Goal: Task Accomplishment & Management: Manage account settings

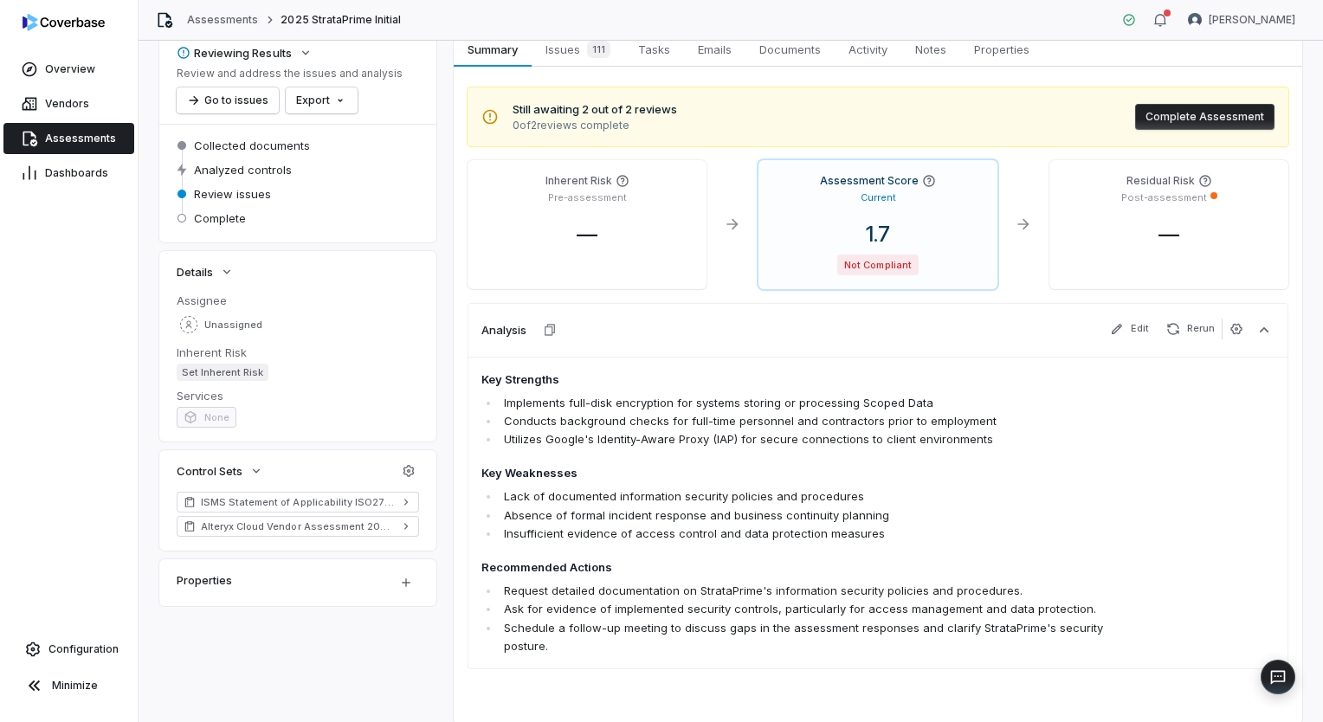
scroll to position [62, 0]
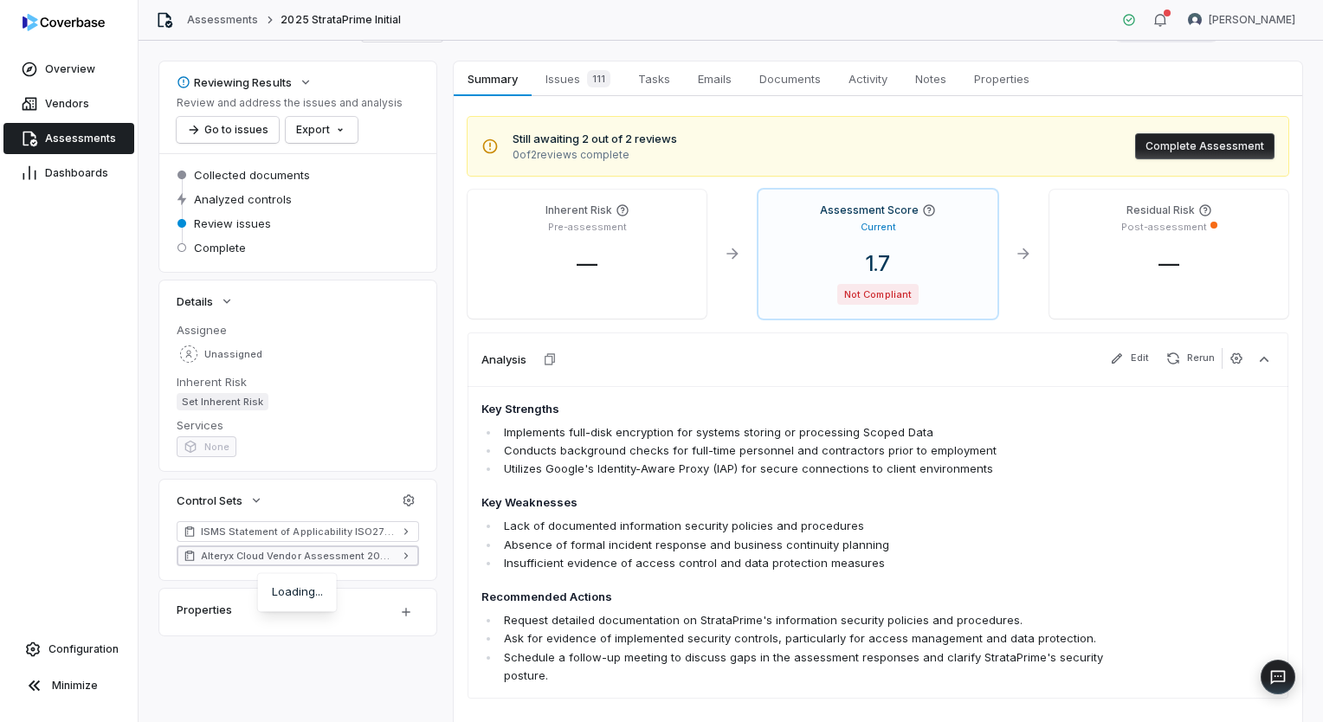
click at [386, 554] on span "Alteryx Cloud Vendor Assessment 2024 V2" at bounding box center [298, 556] width 194 height 14
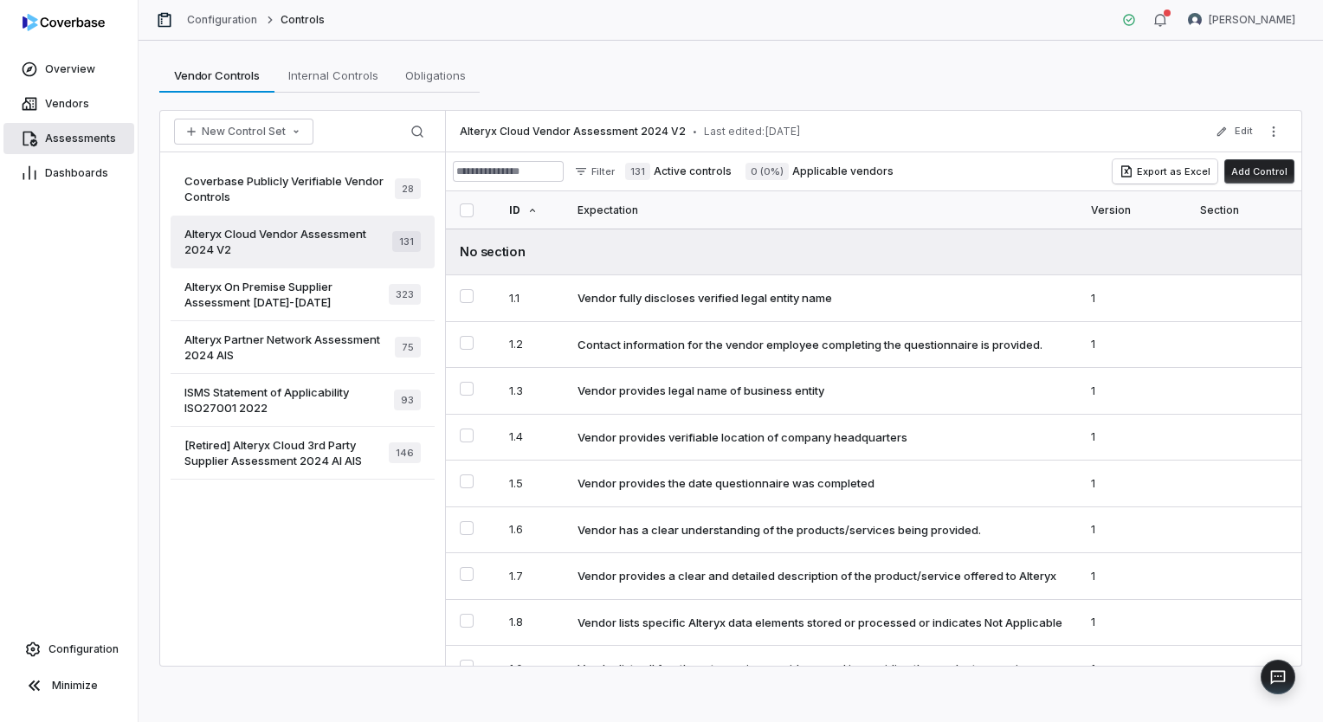
click at [104, 134] on span "Assessments" at bounding box center [80, 139] width 71 height 14
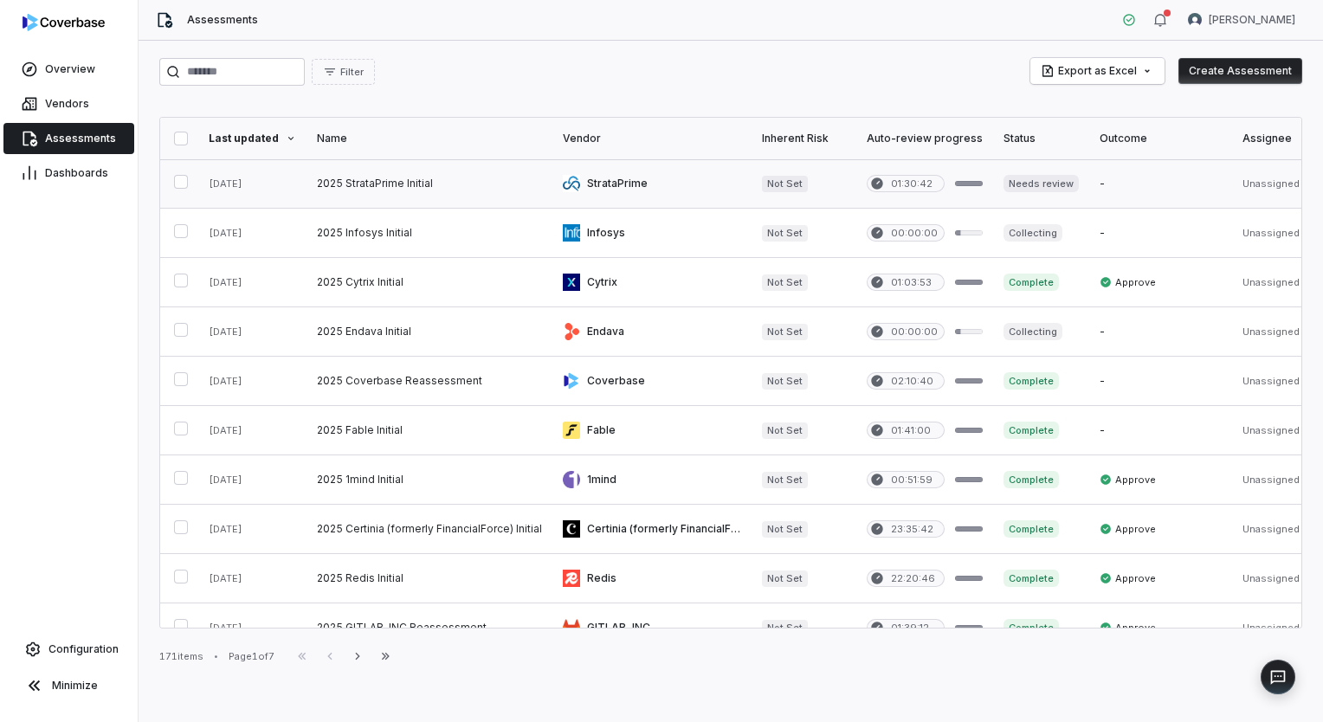
click at [443, 187] on link at bounding box center [429, 183] width 246 height 48
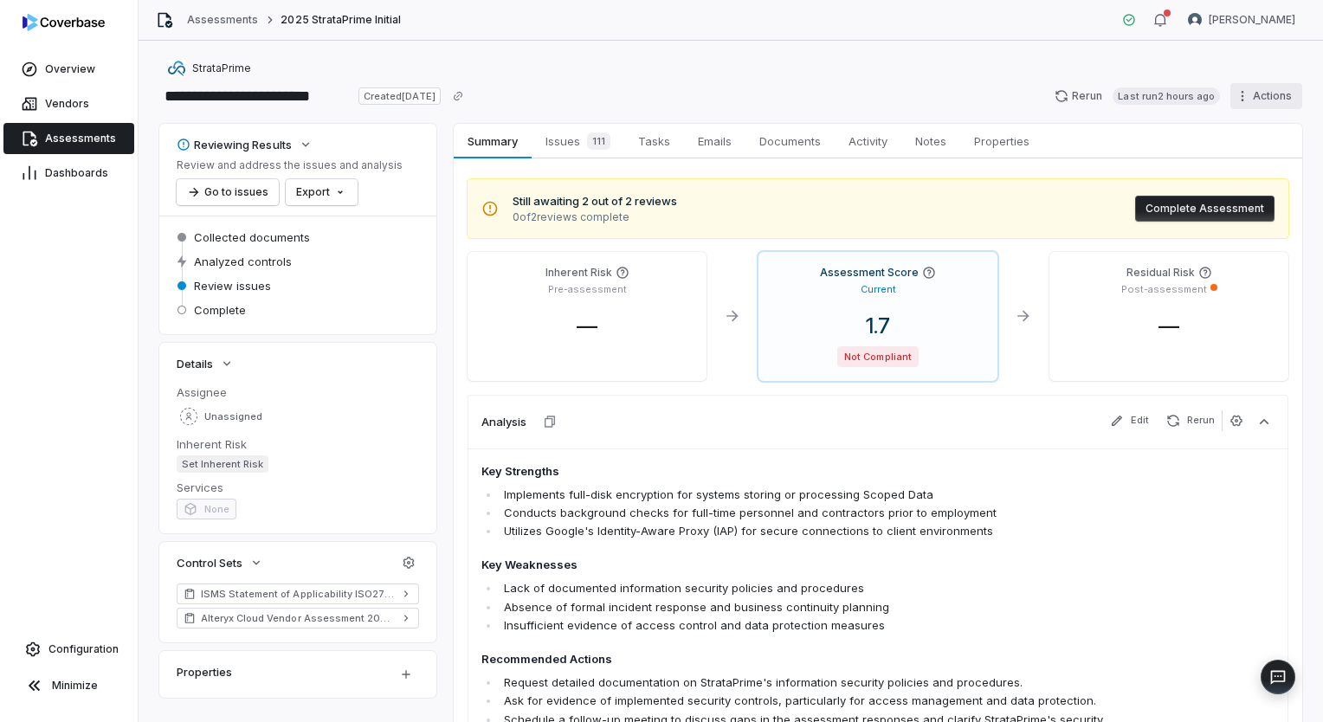
click at [1247, 95] on html "**********" at bounding box center [661, 361] width 1323 height 722
click at [1236, 131] on div "Clone" at bounding box center [1244, 133] width 125 height 28
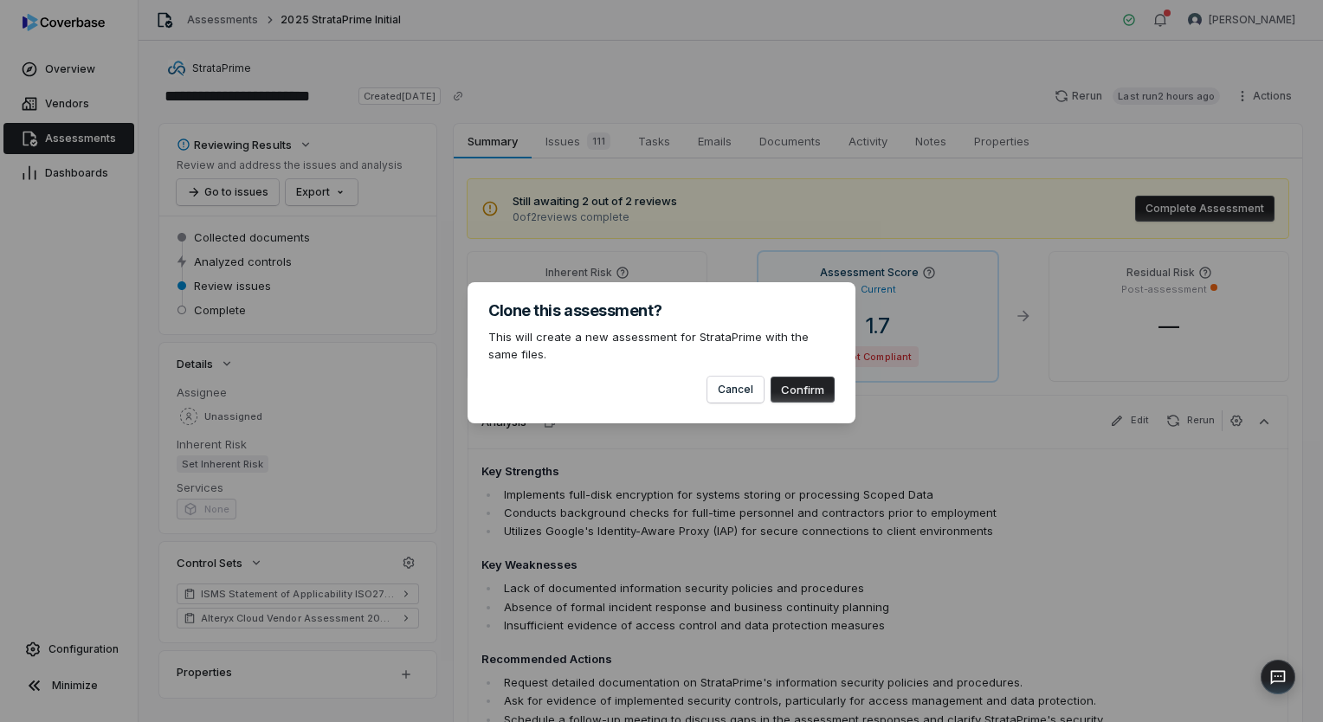
click at [809, 388] on button "Confirm" at bounding box center [802, 389] width 64 height 26
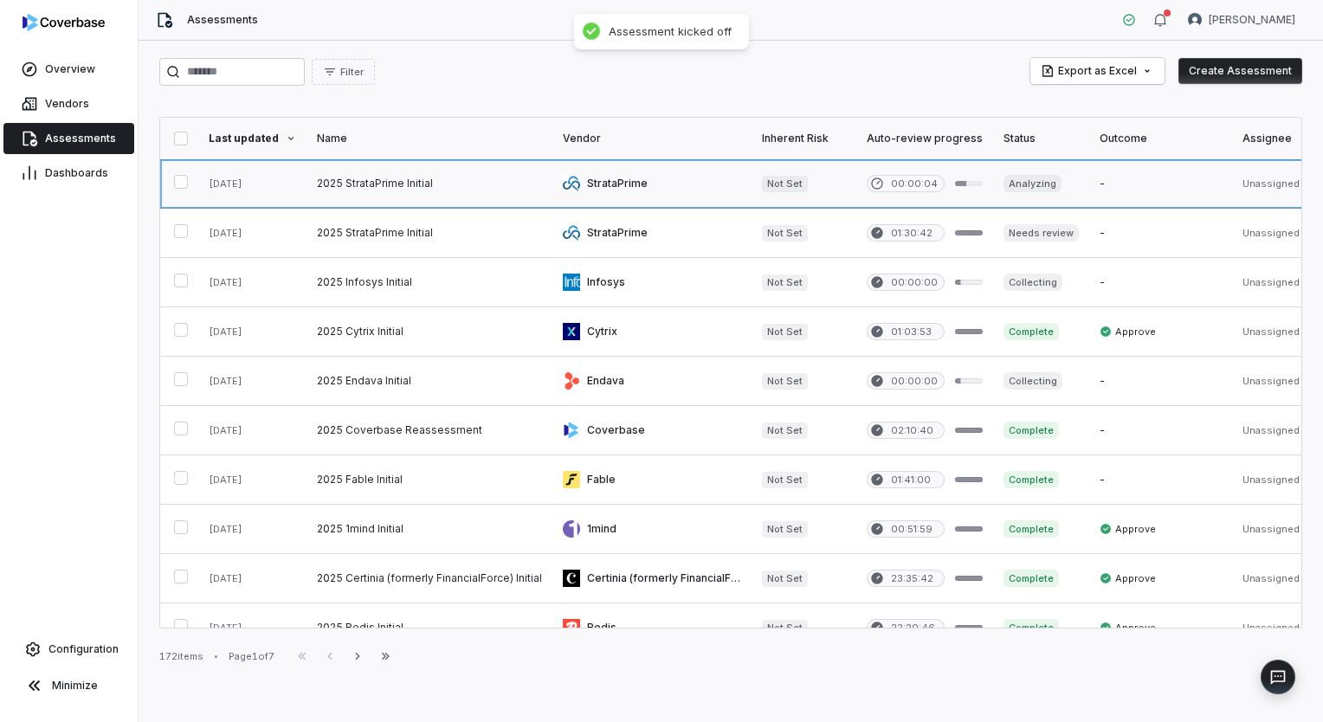
click at [701, 182] on link at bounding box center [651, 183] width 199 height 48
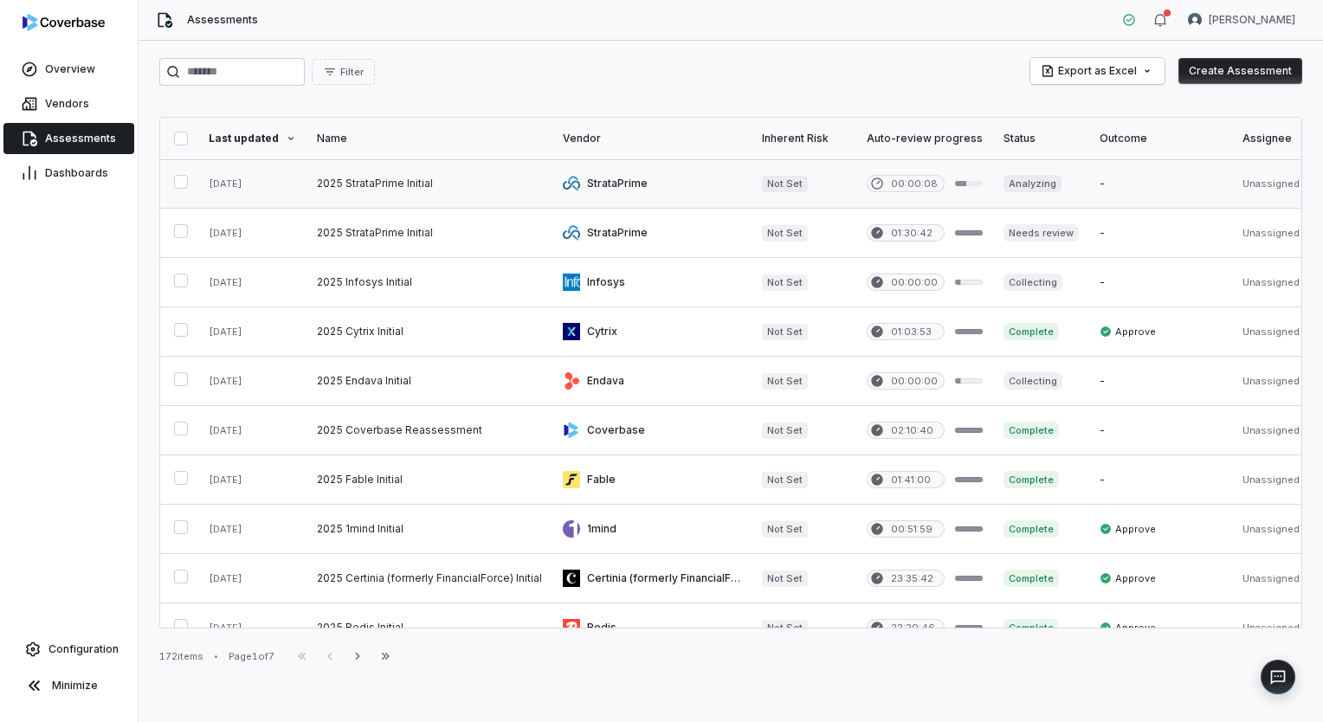
click at [182, 183] on button "button" at bounding box center [181, 182] width 14 height 14
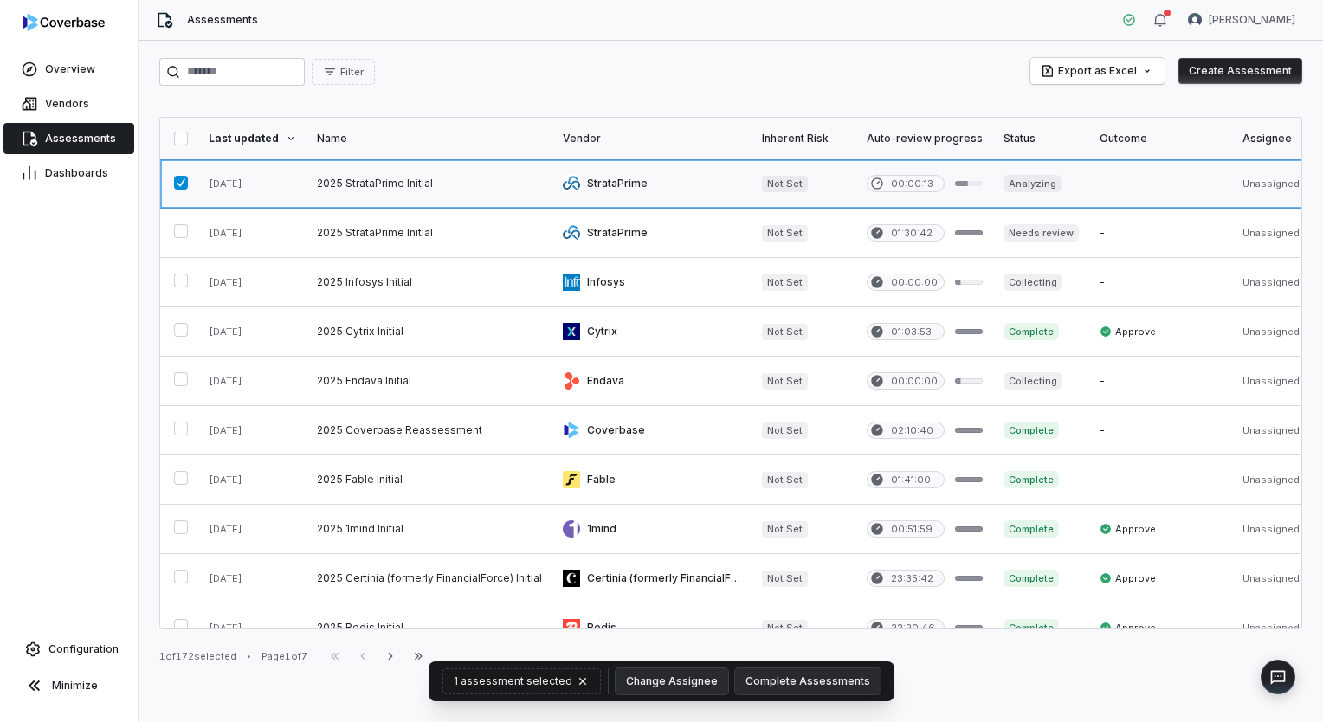
click at [405, 172] on link at bounding box center [429, 183] width 246 height 48
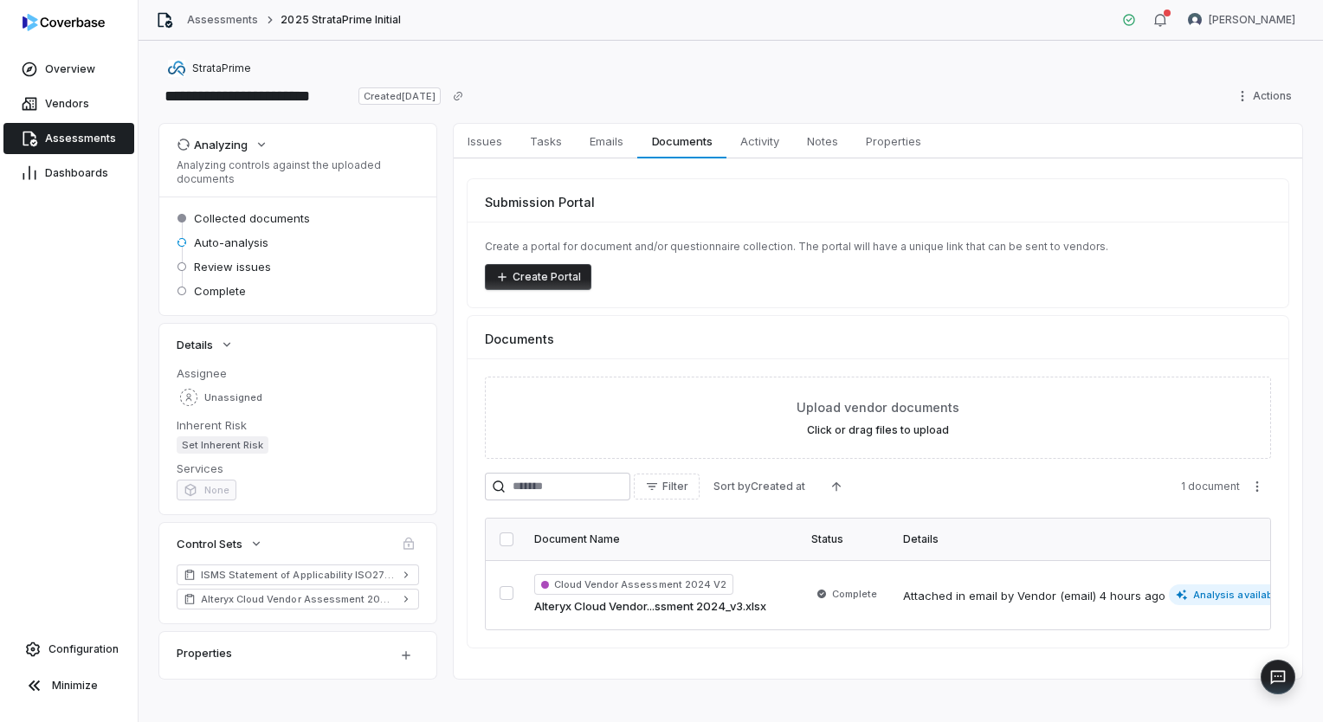
scroll to position [11, 0]
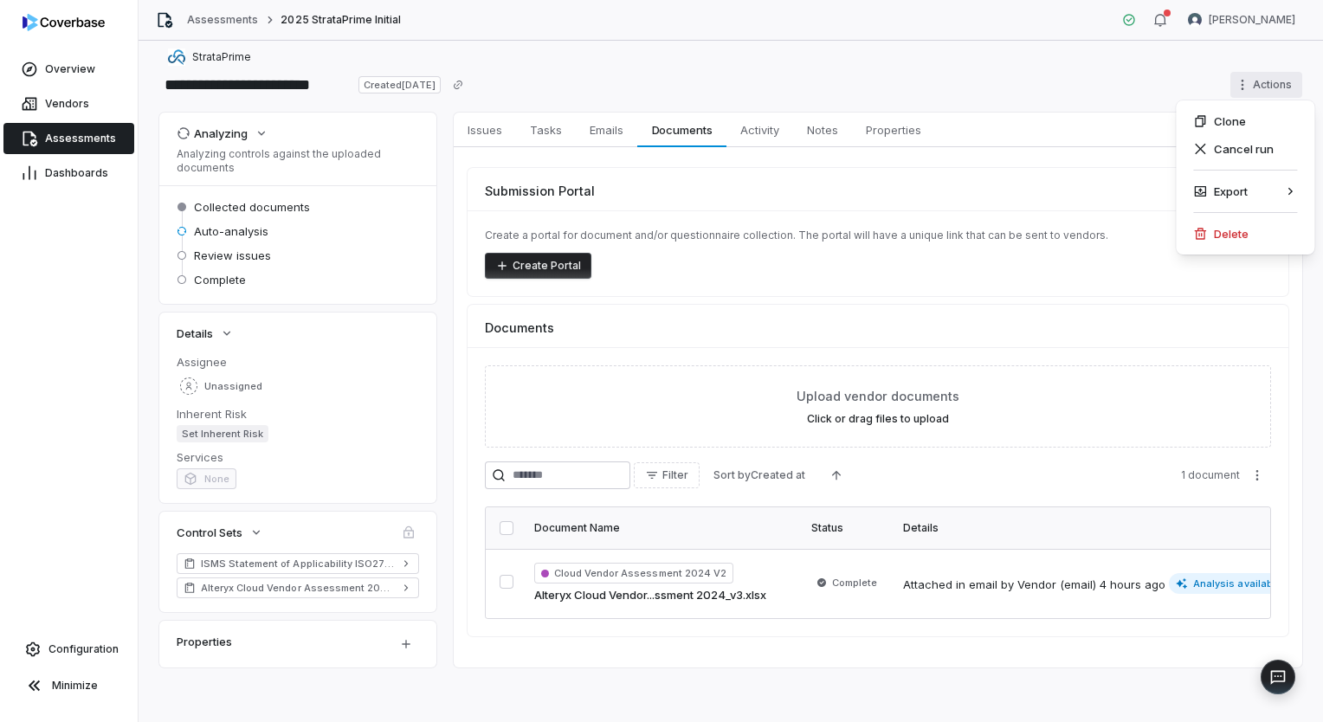
click at [1257, 80] on html "**********" at bounding box center [661, 361] width 1323 height 722
click at [1250, 248] on div "Clone Cancel run Export Delete" at bounding box center [1244, 177] width 138 height 154
click at [1250, 235] on div "Delete" at bounding box center [1244, 234] width 125 height 28
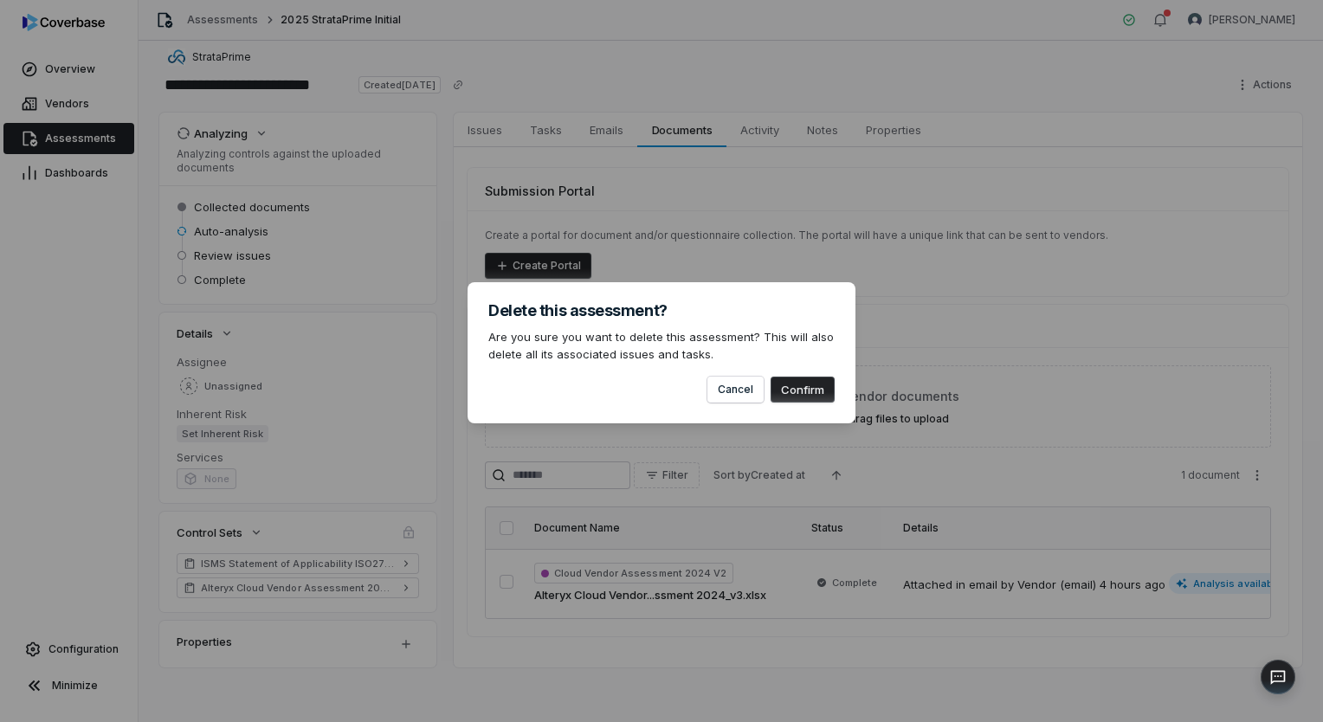
click at [821, 390] on button "Confirm" at bounding box center [802, 389] width 64 height 26
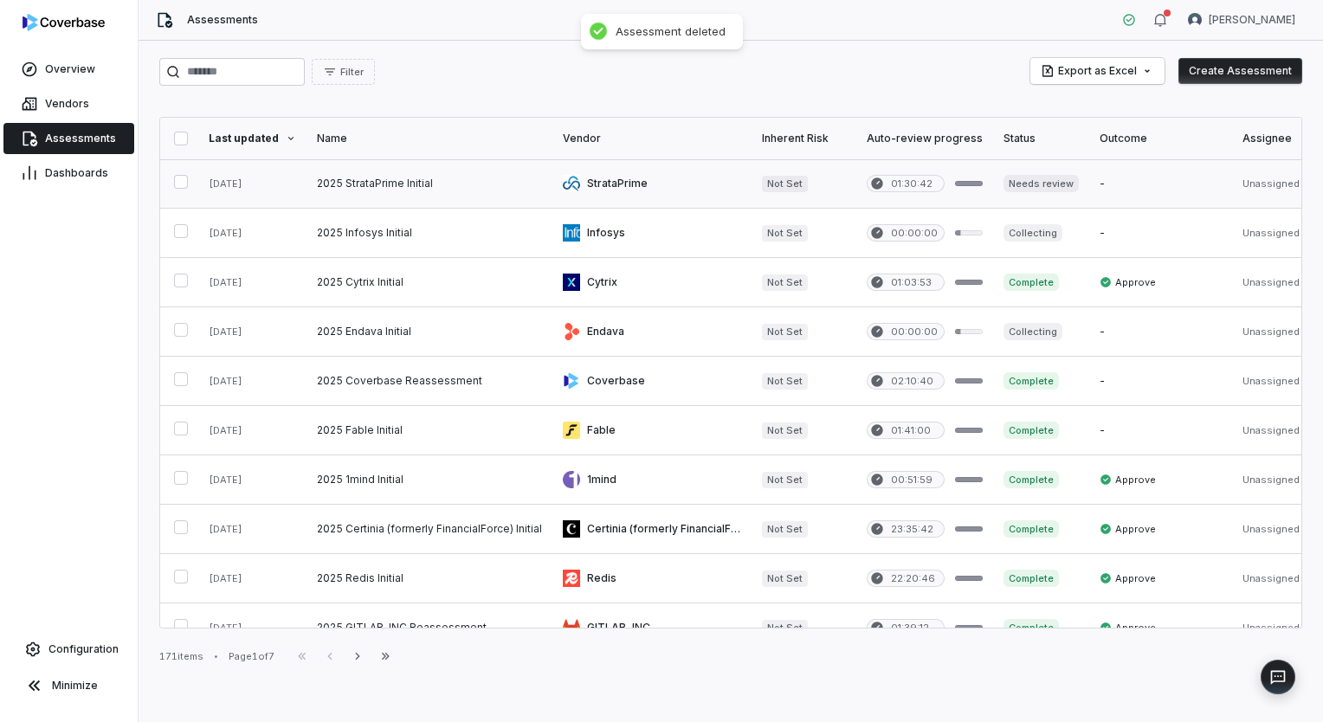
click at [408, 185] on link at bounding box center [429, 183] width 246 height 48
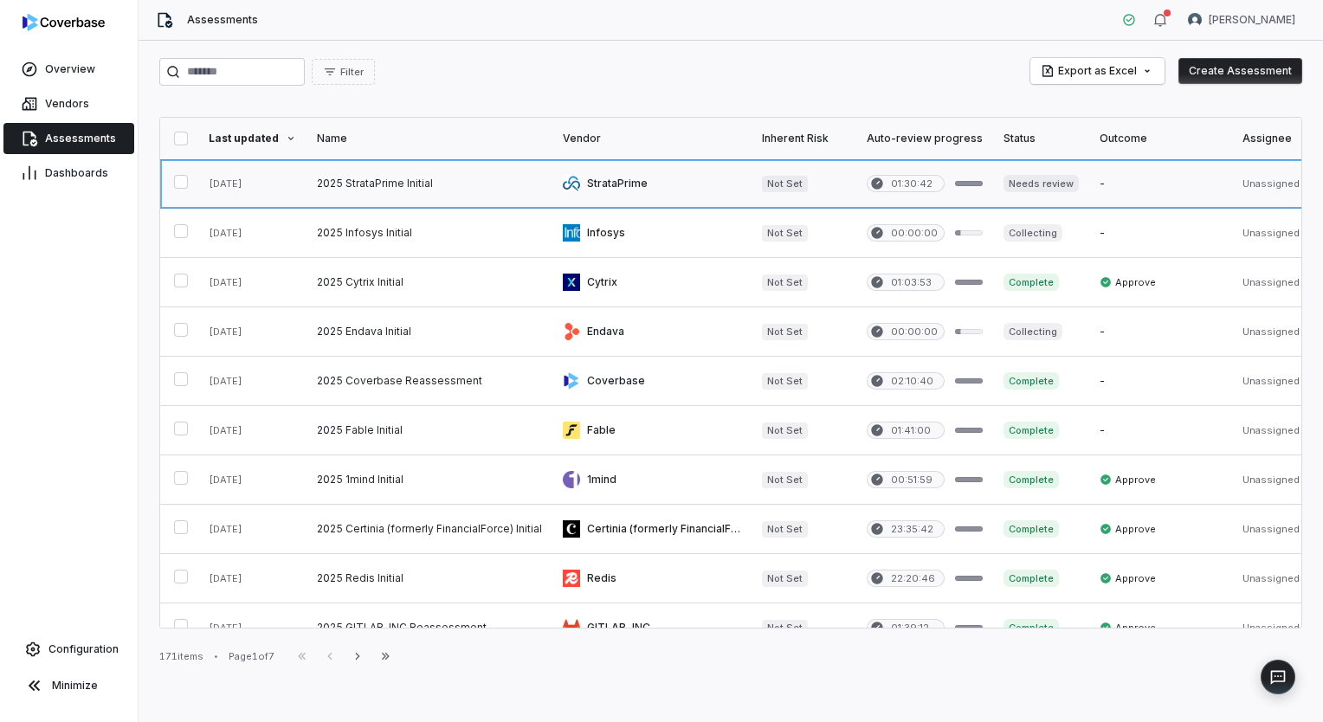
click at [536, 177] on link at bounding box center [429, 183] width 246 height 48
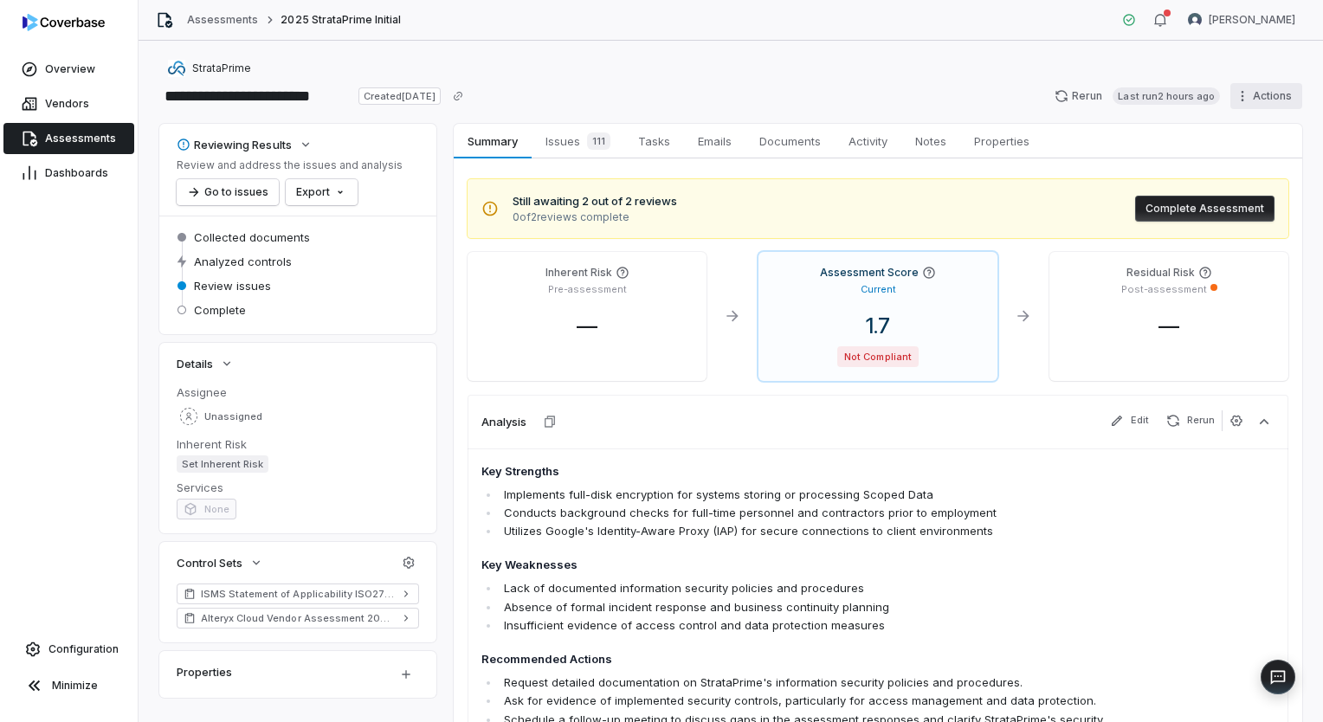
click at [1257, 93] on html "**********" at bounding box center [661, 361] width 1323 height 722
click at [83, 142] on html "**********" at bounding box center [661, 361] width 1323 height 722
click at [73, 103] on span "Vendors" at bounding box center [67, 104] width 44 height 14
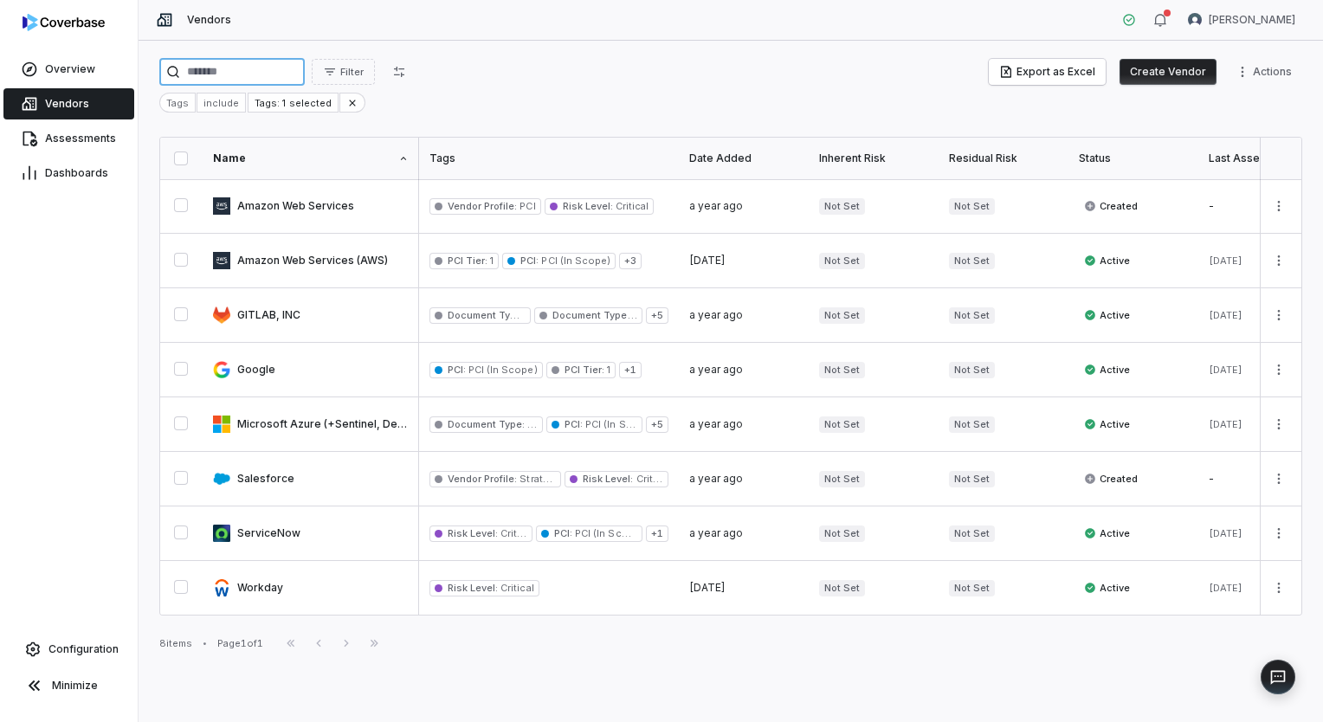
click at [284, 68] on input "search" at bounding box center [231, 72] width 145 height 28
click at [346, 97] on icon at bounding box center [352, 103] width 12 height 12
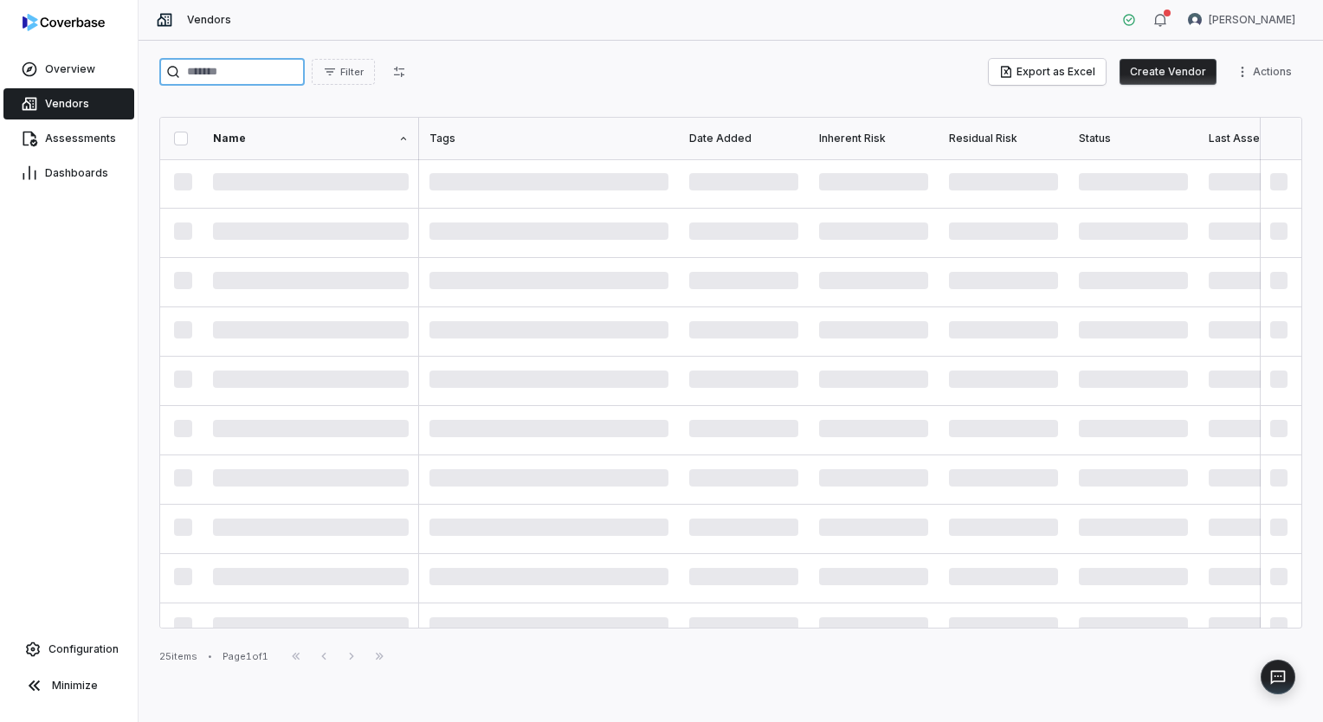
click at [305, 70] on input "search" at bounding box center [231, 72] width 145 height 28
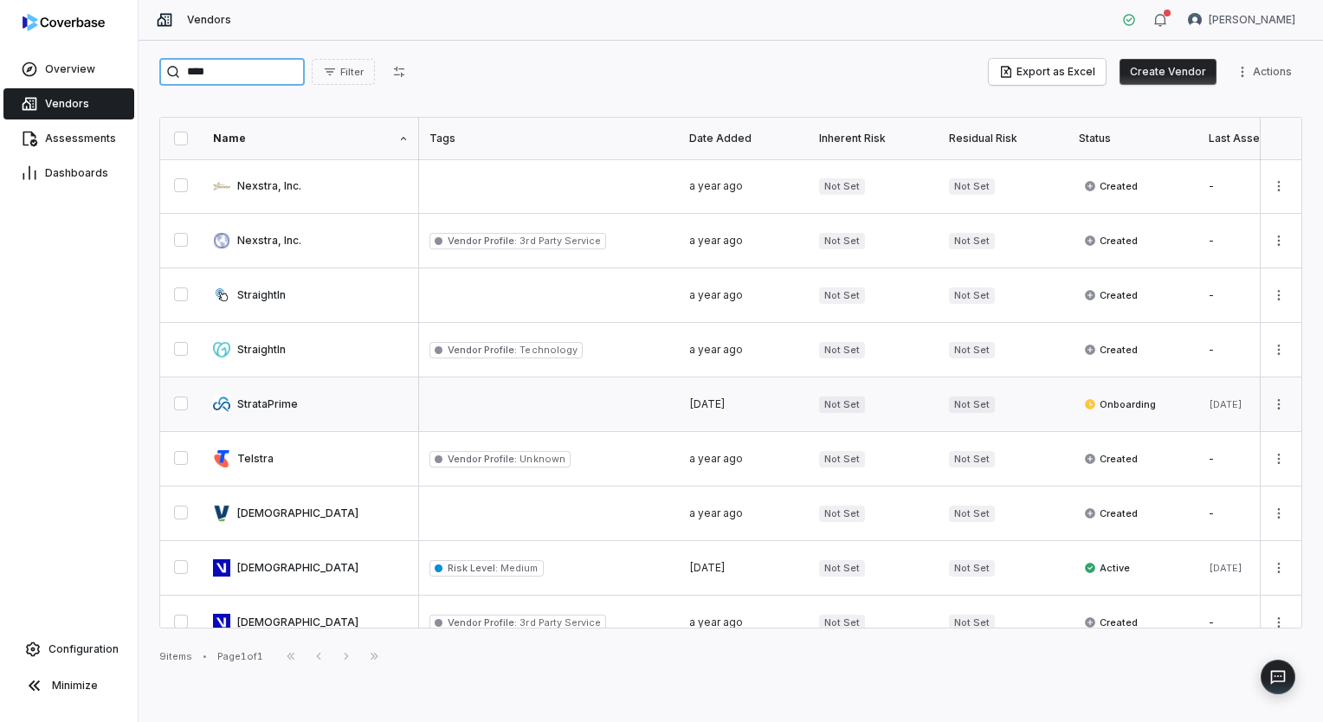
type input "****"
click at [322, 402] on link at bounding box center [311, 404] width 216 height 54
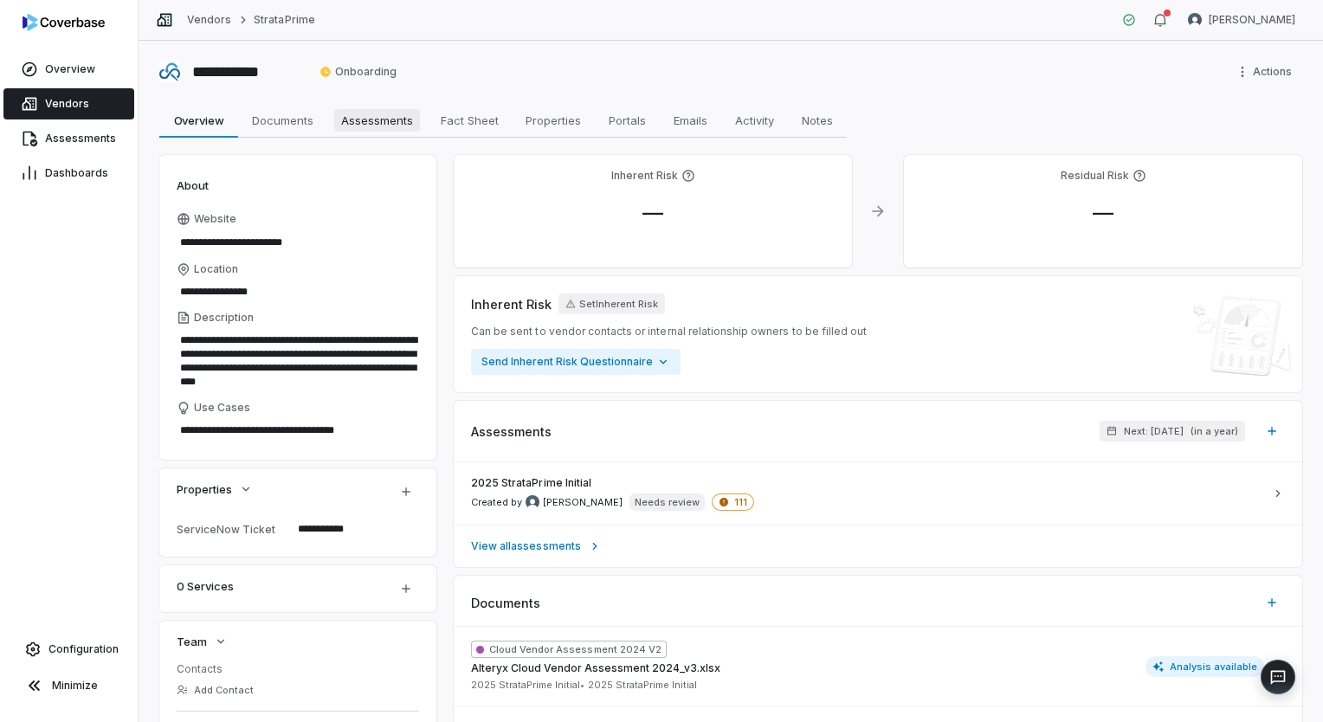
click at [384, 123] on span "Assessments" at bounding box center [377, 120] width 86 height 23
type textarea "*"
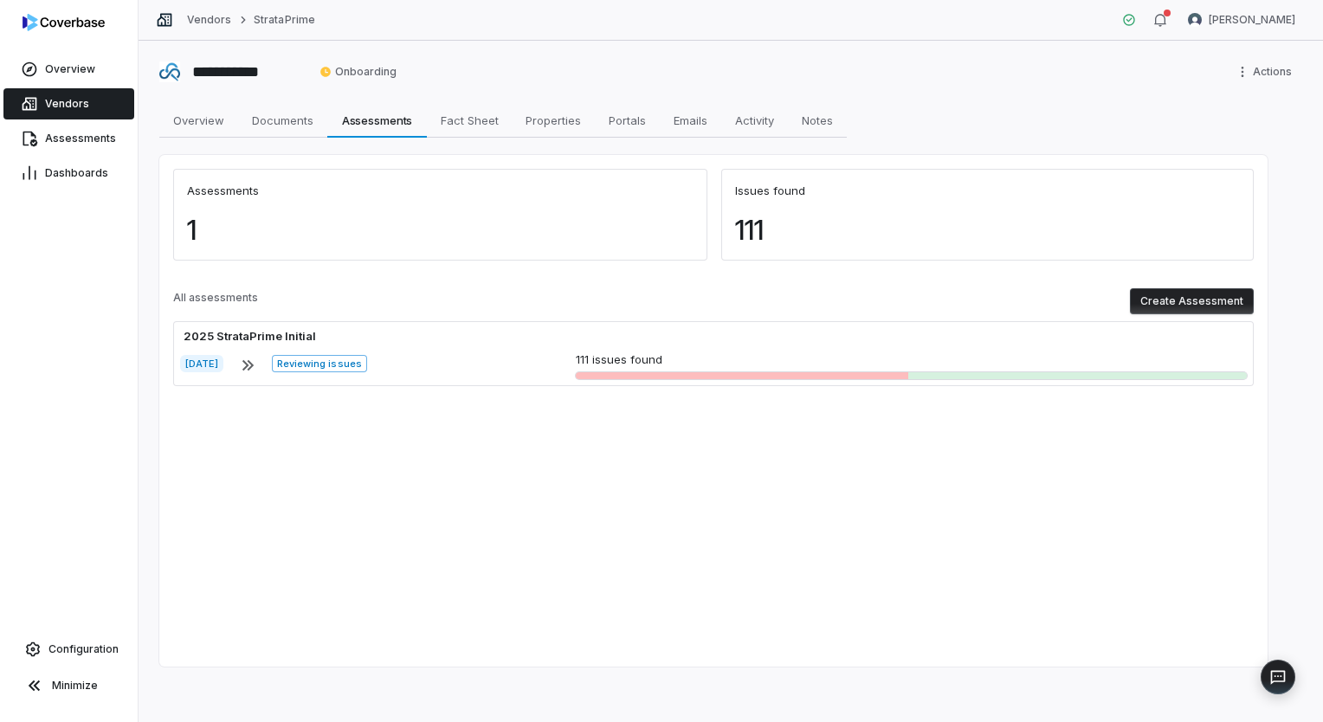
click at [1172, 313] on button "Create Assessment" at bounding box center [1191, 301] width 124 height 26
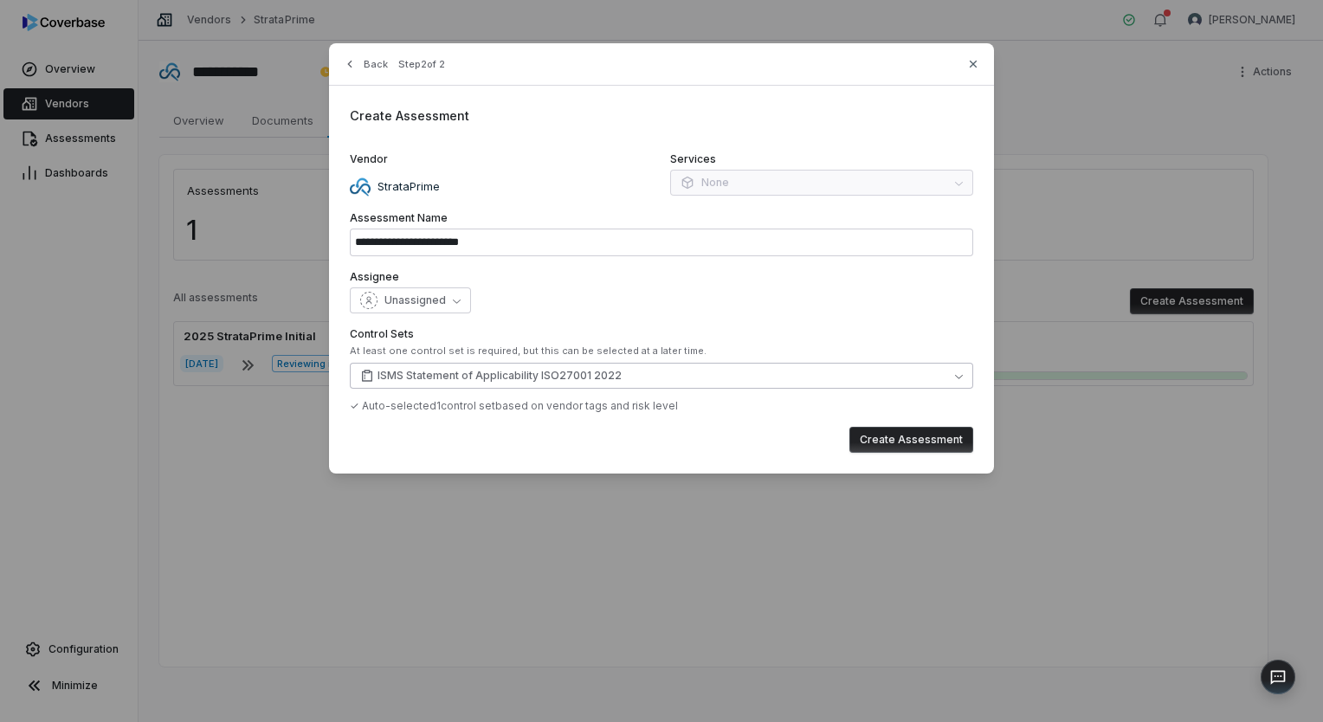
click at [546, 362] on div "Control Sets At least one control set is required, but this can be selected at …" at bounding box center [661, 370] width 623 height 86
click at [551, 370] on span "ISMS Statement of Applicability ISO27001 2022" at bounding box center [499, 376] width 244 height 14
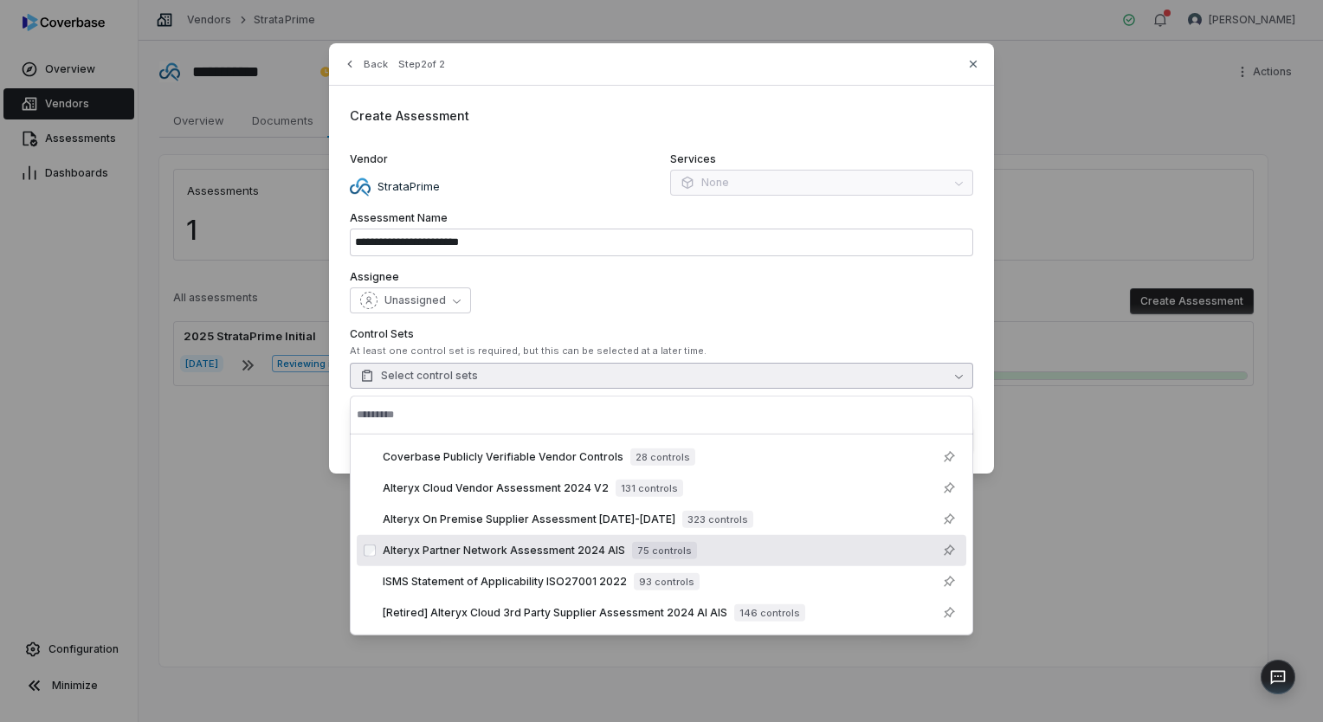
click at [513, 544] on span "Alteryx Partner Network Assessment 2024 AIS" at bounding box center [504, 551] width 242 height 14
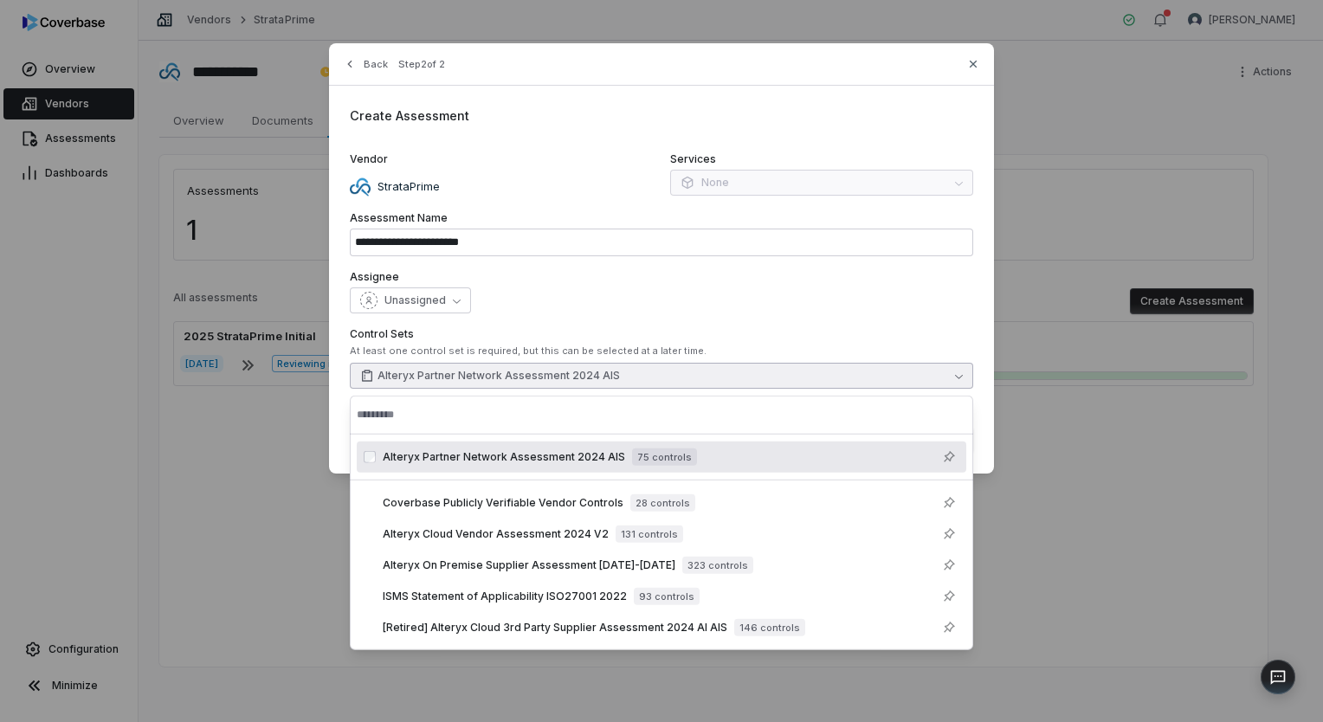
click at [831, 331] on label "Control Sets" at bounding box center [661, 334] width 623 height 14
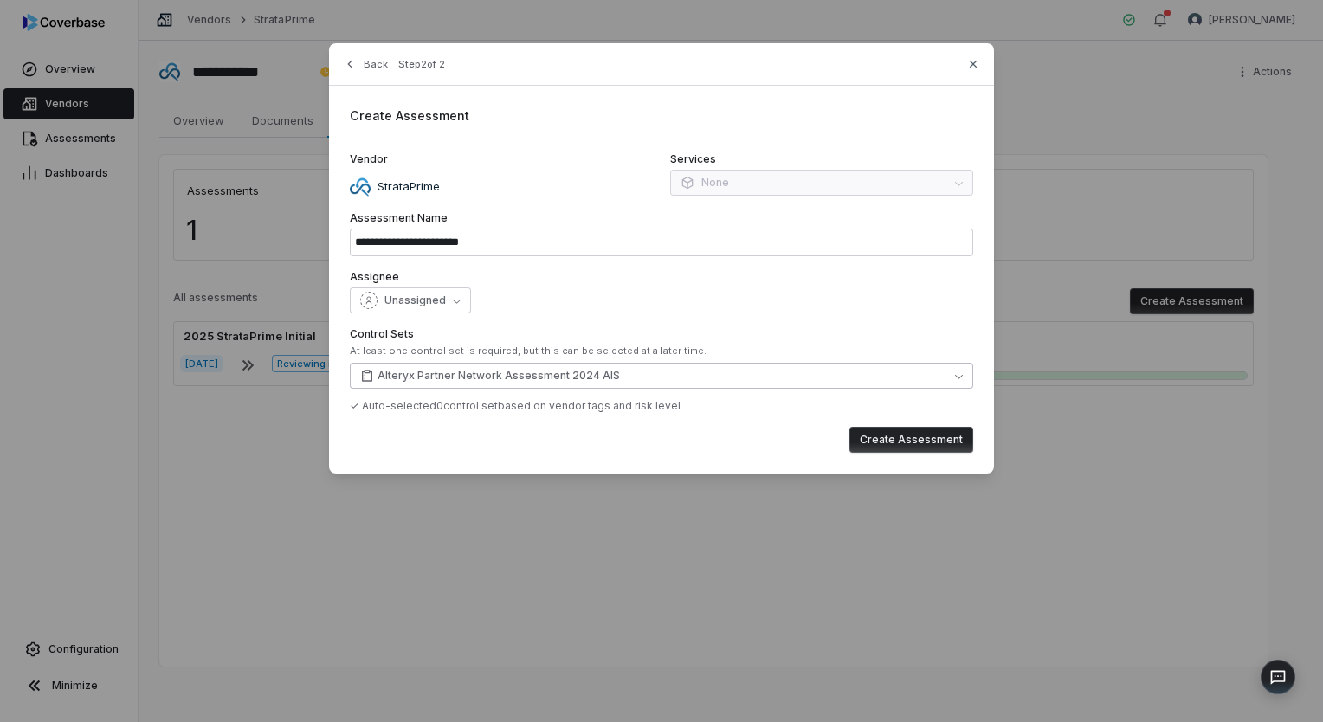
click at [917, 441] on button "Create Assessment" at bounding box center [911, 440] width 124 height 26
type input "**********"
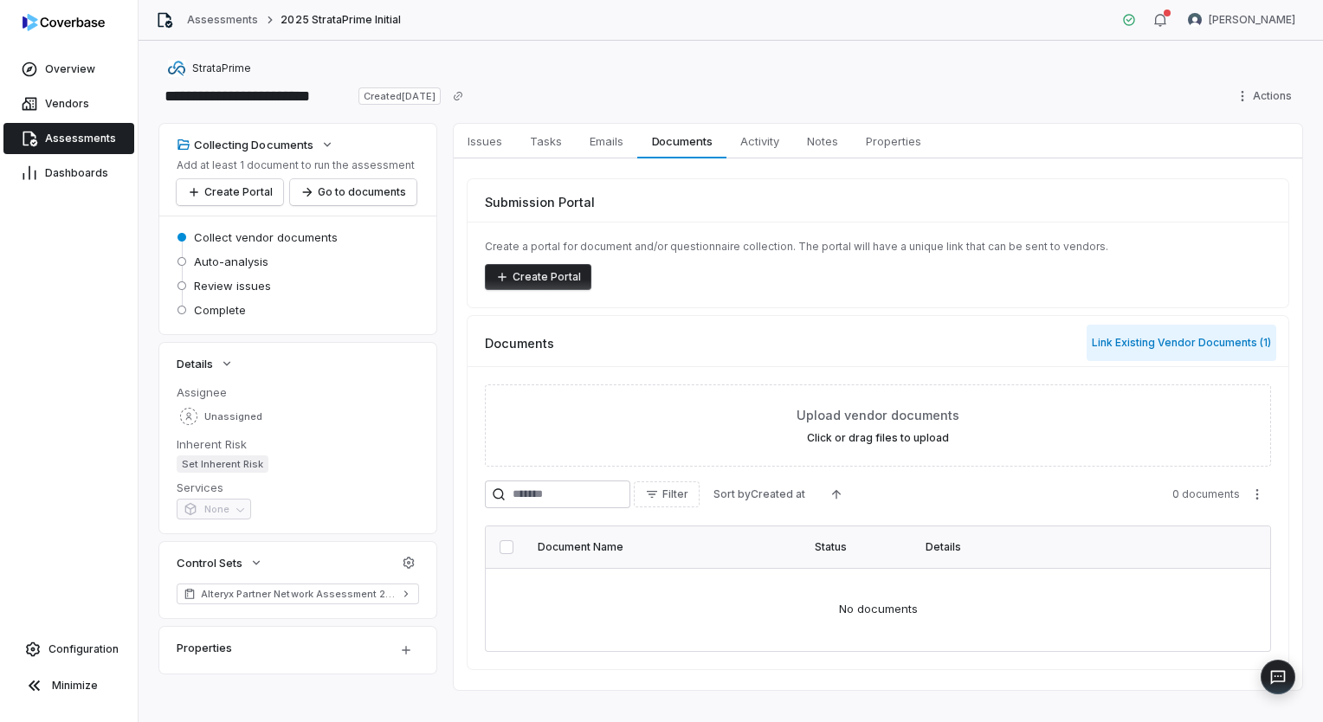
click at [1136, 342] on button "Link Existing Vendor Documents ( 1 )" at bounding box center [1181, 343] width 190 height 36
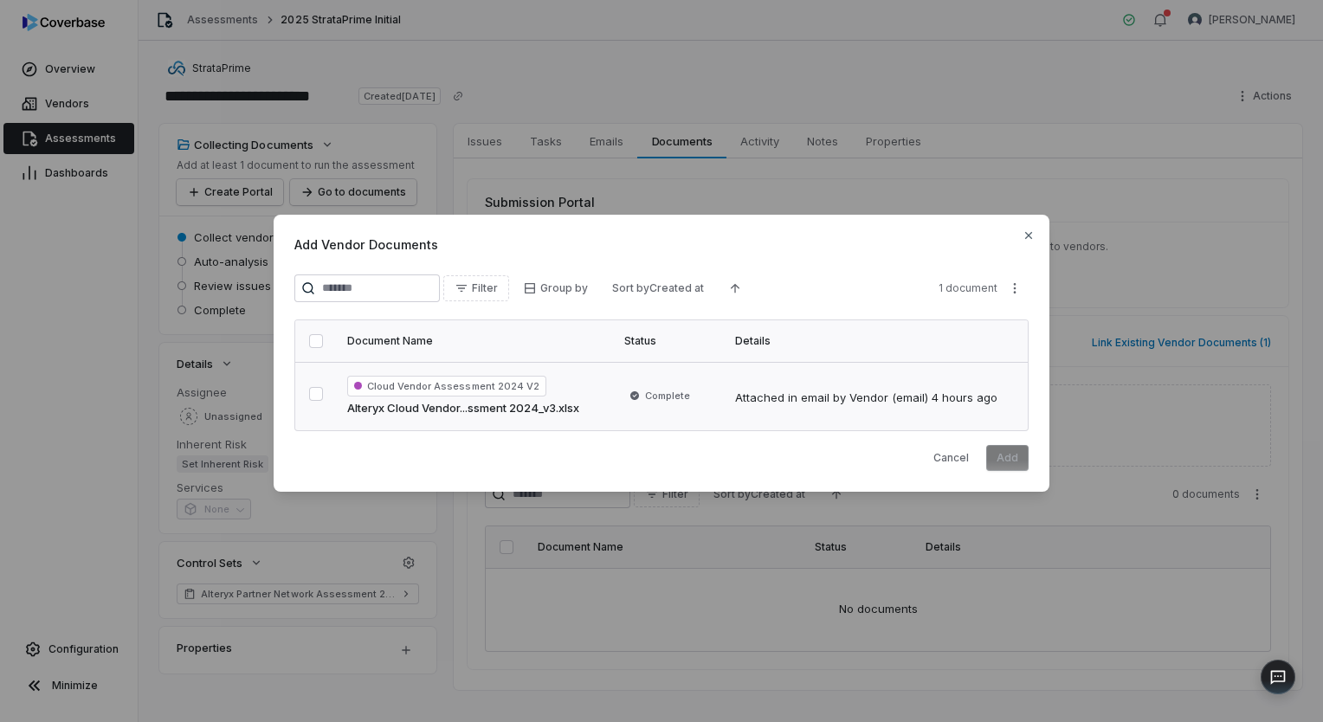
click at [318, 400] on button "button" at bounding box center [316, 394] width 14 height 14
click at [1026, 462] on button "Add" at bounding box center [1007, 458] width 42 height 26
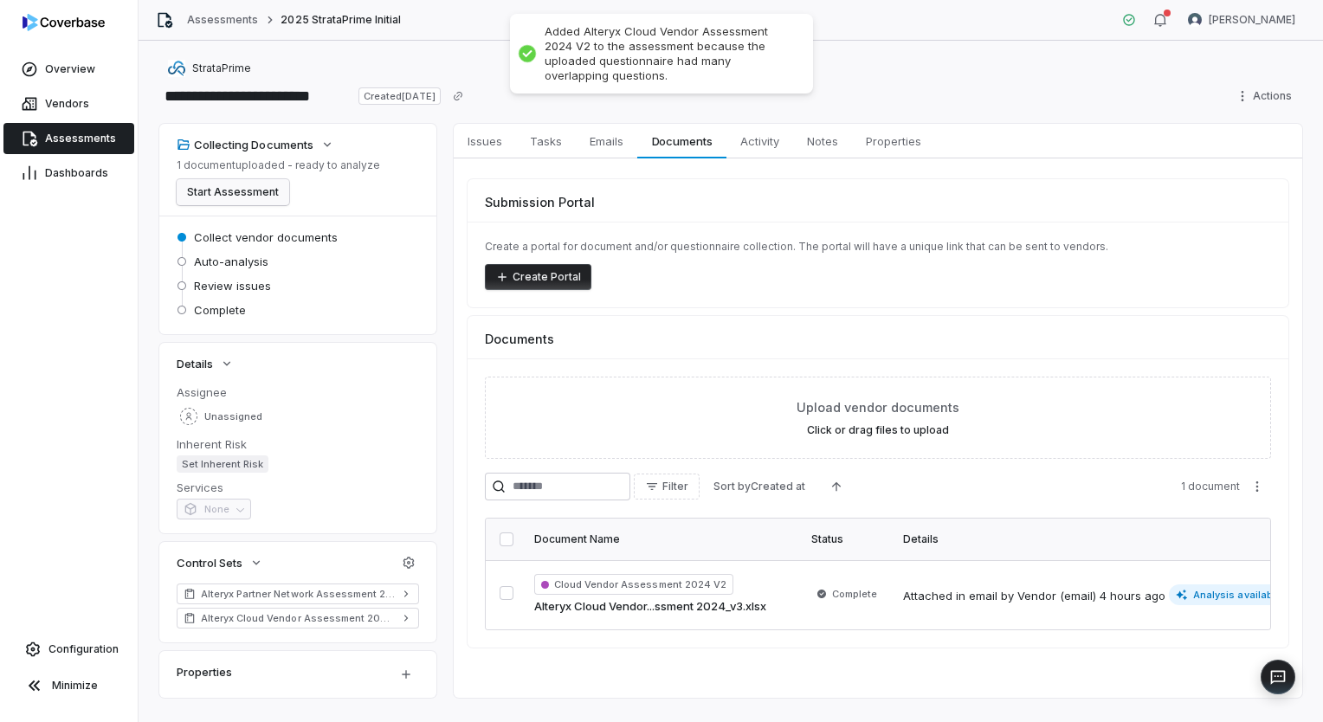
click at [254, 190] on button "Start Assessment" at bounding box center [233, 192] width 113 height 26
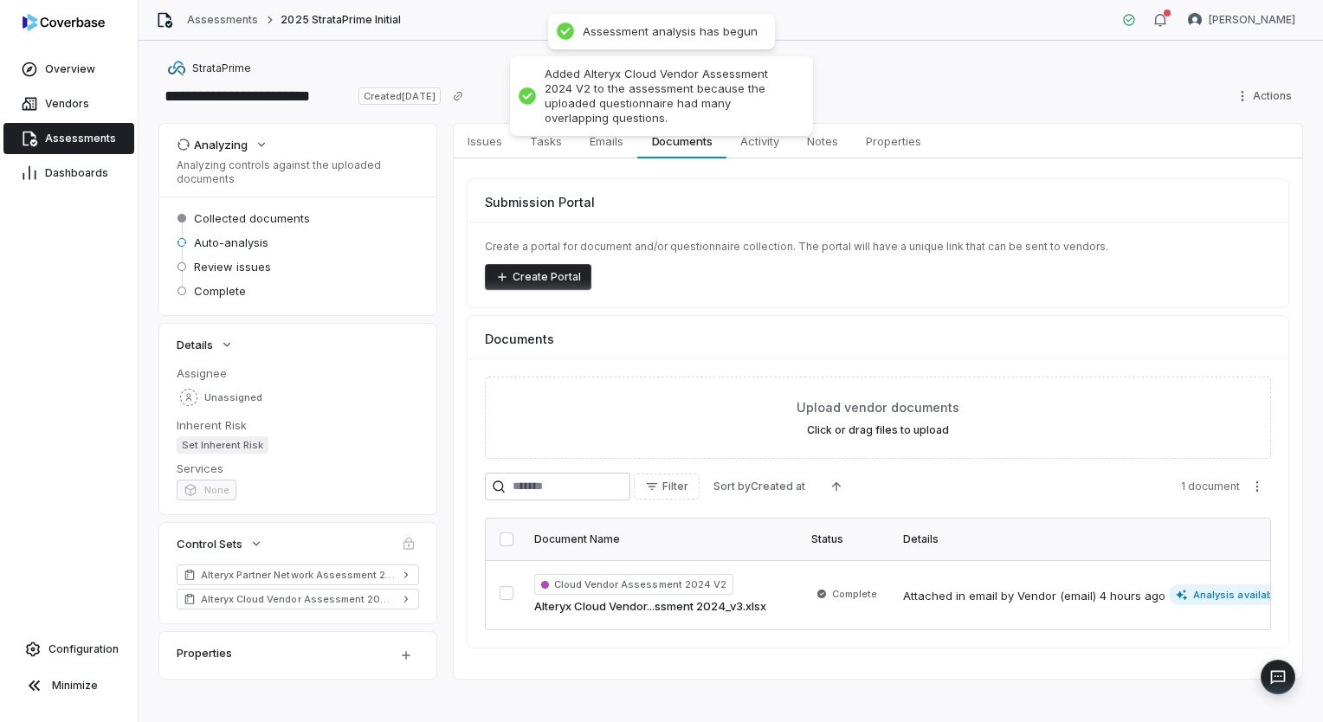
click at [66, 136] on span "Assessments" at bounding box center [80, 139] width 71 height 14
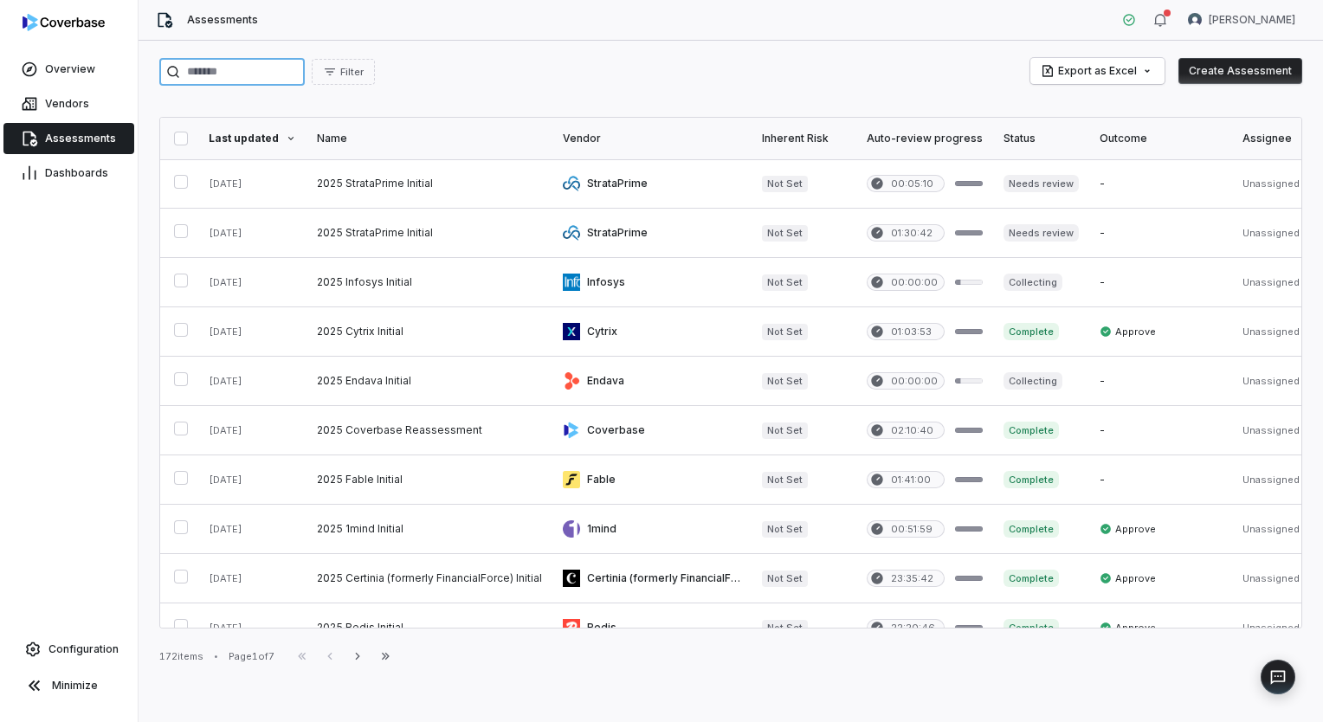
click at [271, 64] on input "search" at bounding box center [231, 72] width 145 height 28
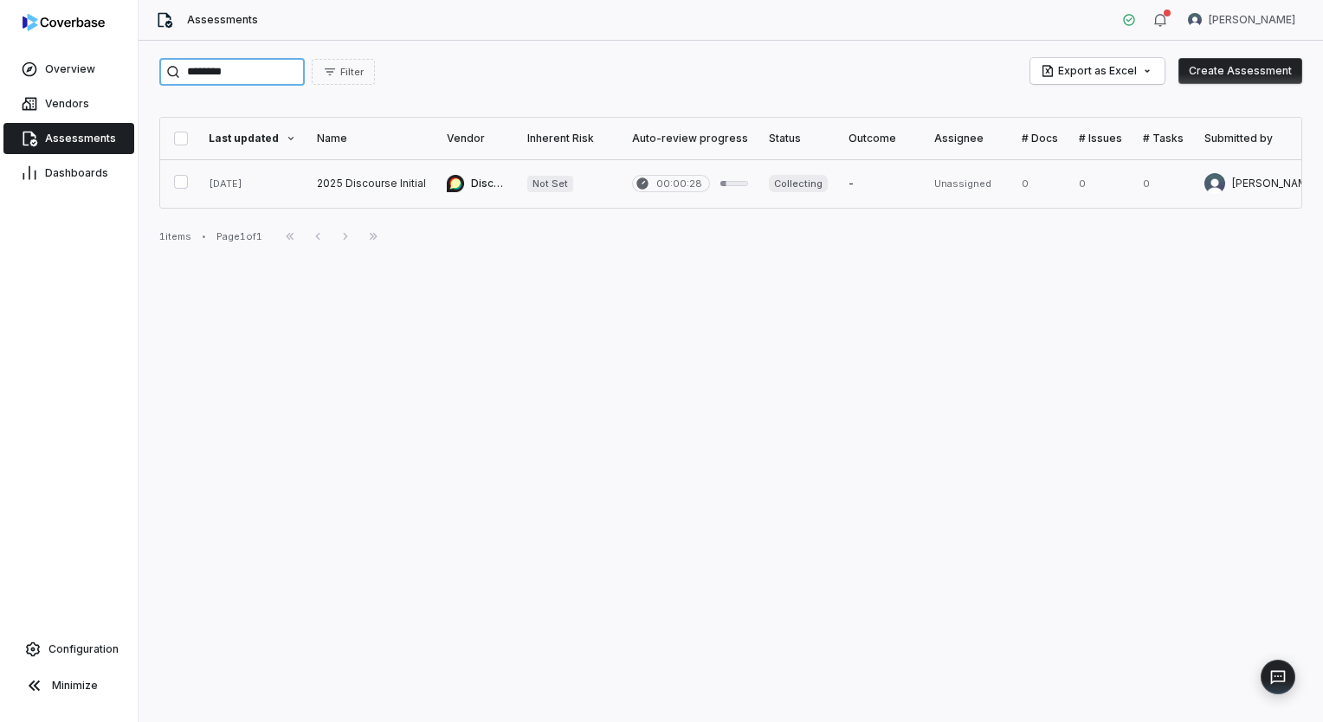
type input "********"
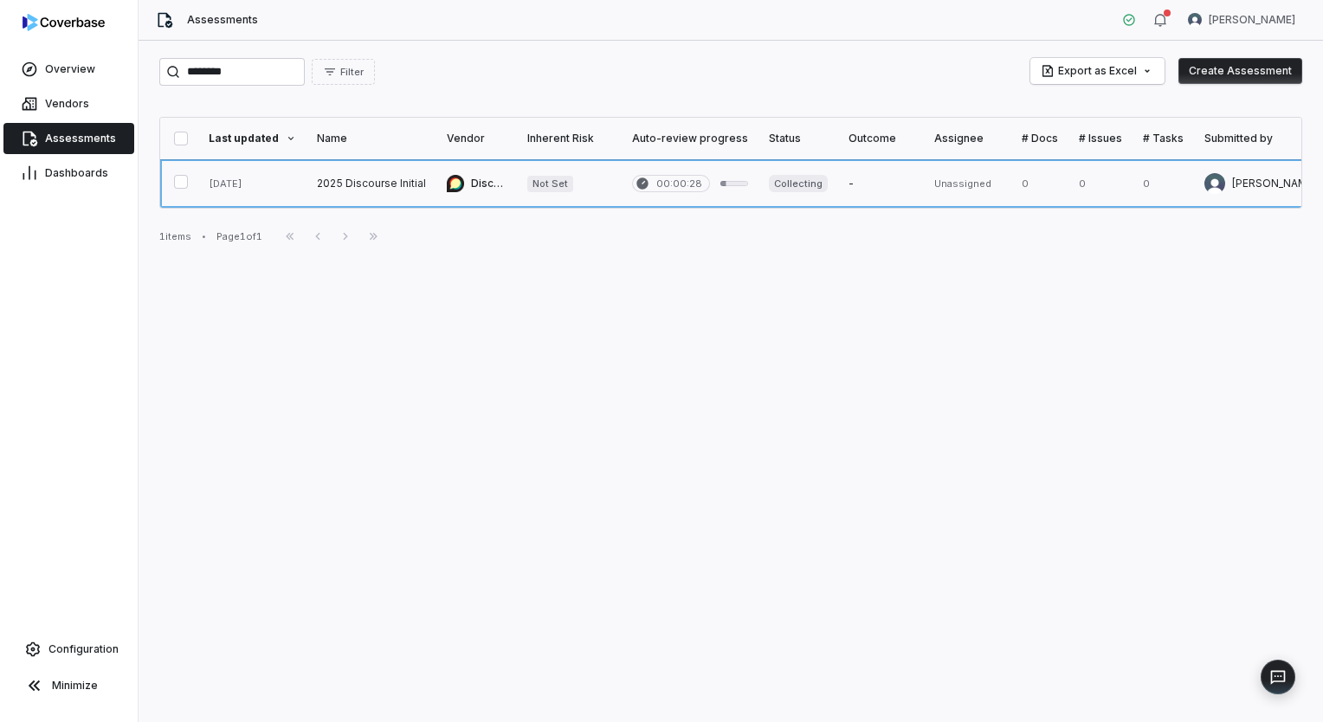
click at [525, 190] on link at bounding box center [569, 183] width 105 height 48
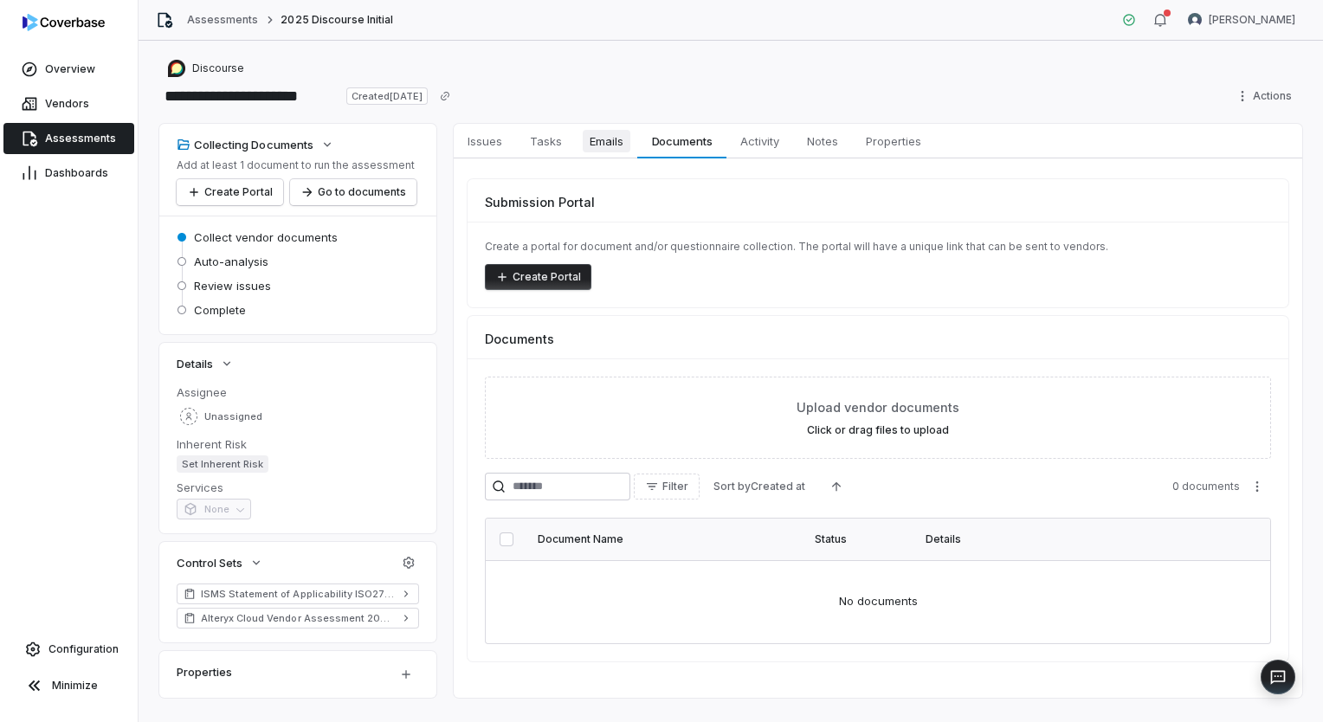
click at [597, 143] on span "Emails" at bounding box center [606, 141] width 48 height 23
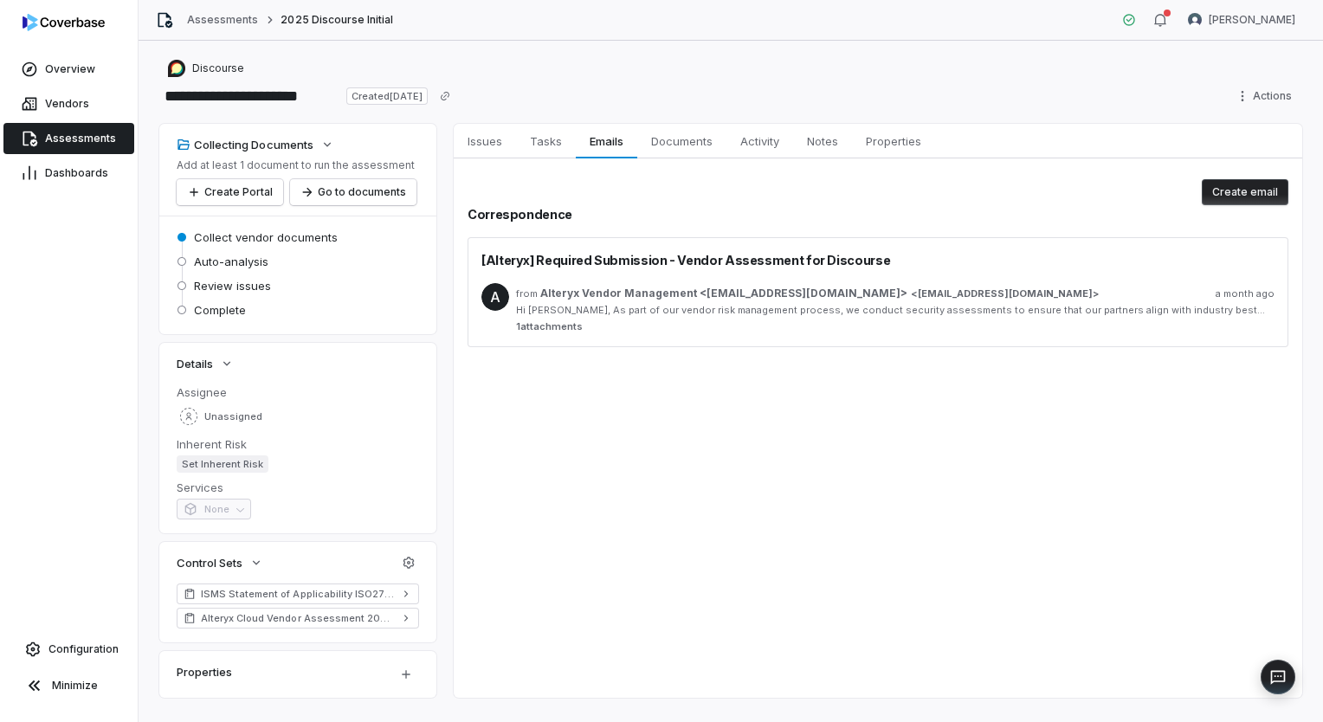
click at [821, 318] on div "from Alteryx Vendor Management <[EMAIL_ADDRESS][DOMAIN_NAME]> < [EMAIL_ADDRESS]…" at bounding box center [895, 308] width 758 height 50
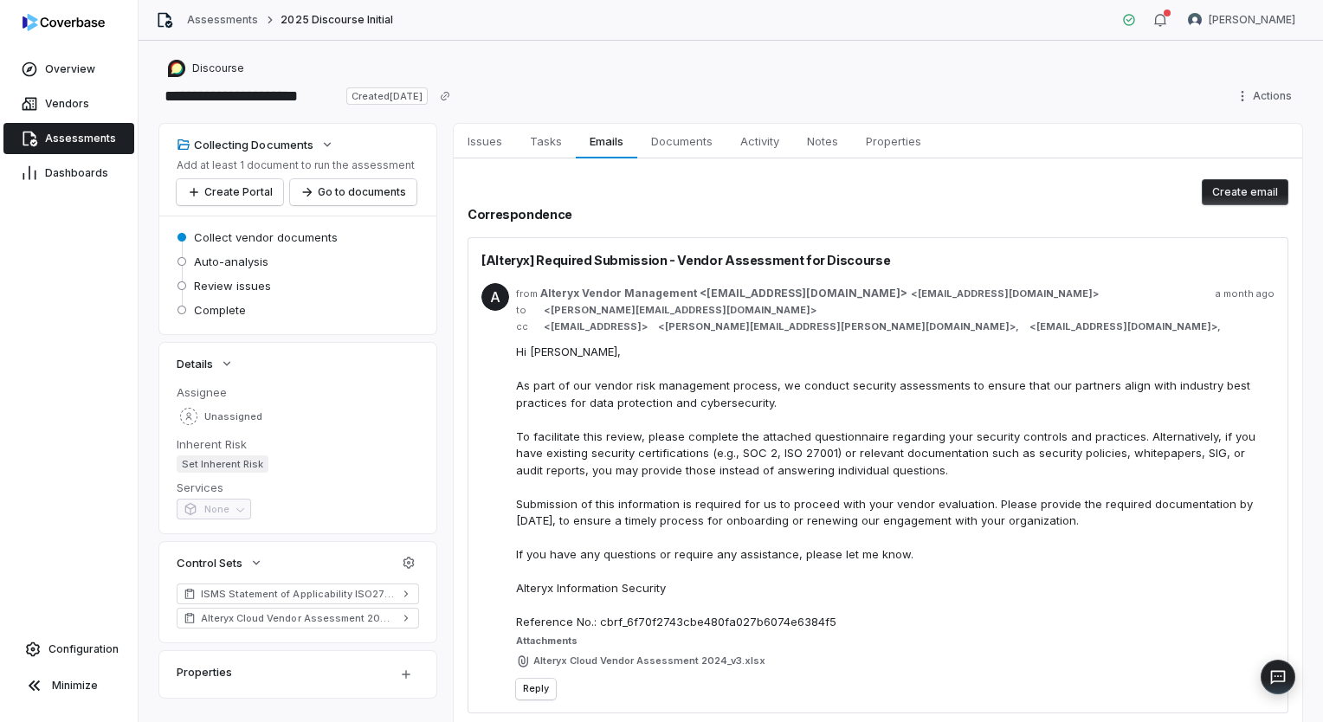
click at [74, 142] on span "Assessments" at bounding box center [80, 139] width 71 height 14
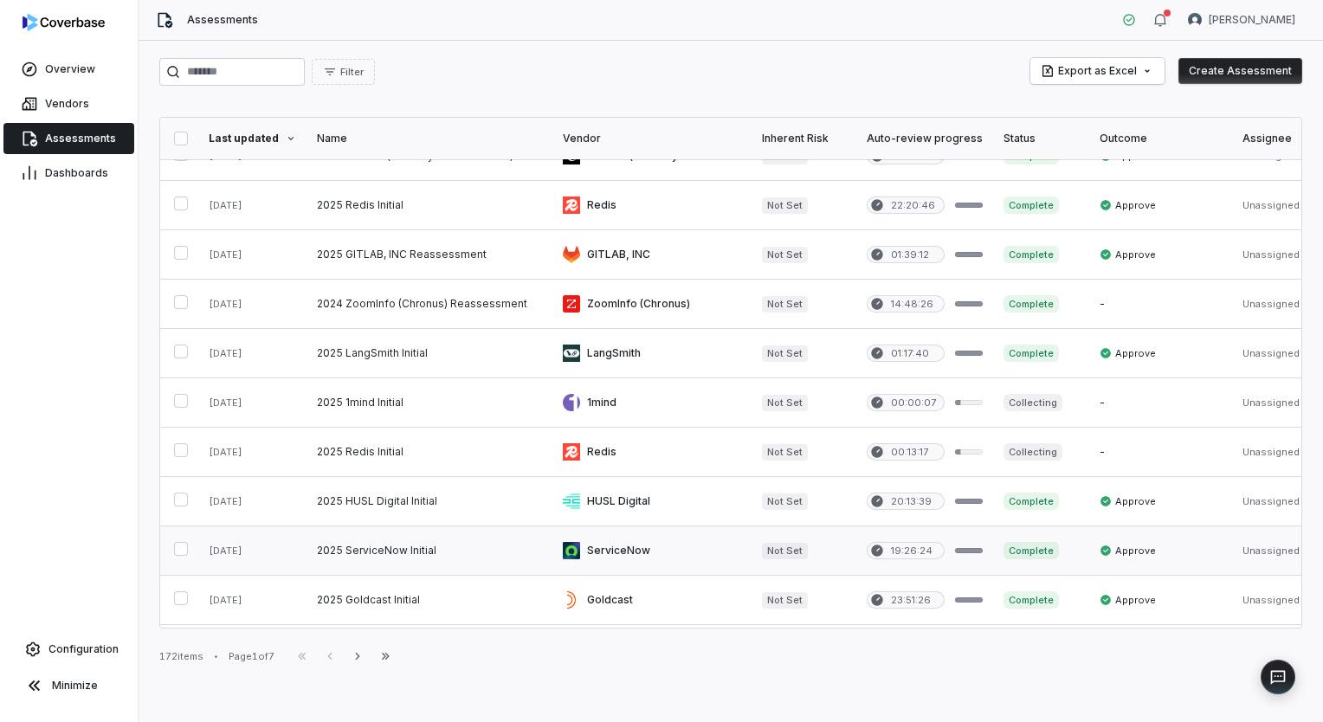
scroll to position [76, 0]
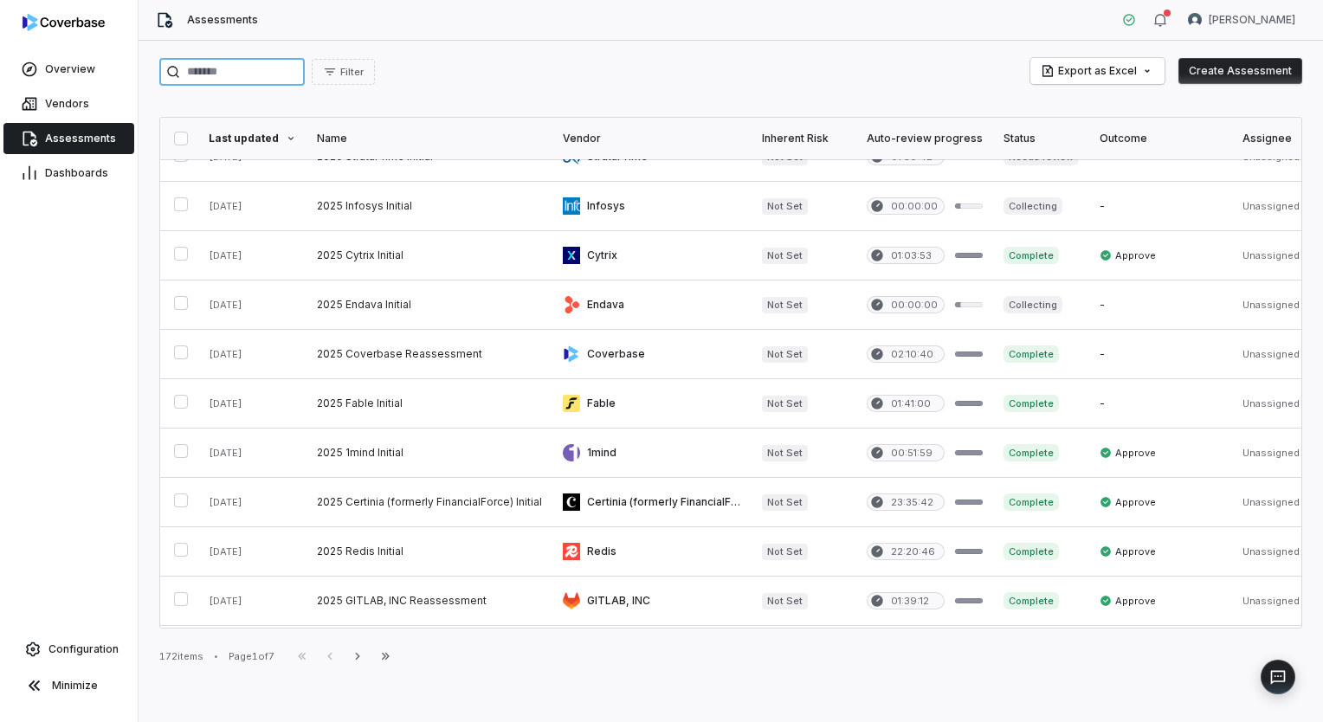
click at [293, 64] on input "search" at bounding box center [231, 72] width 145 height 28
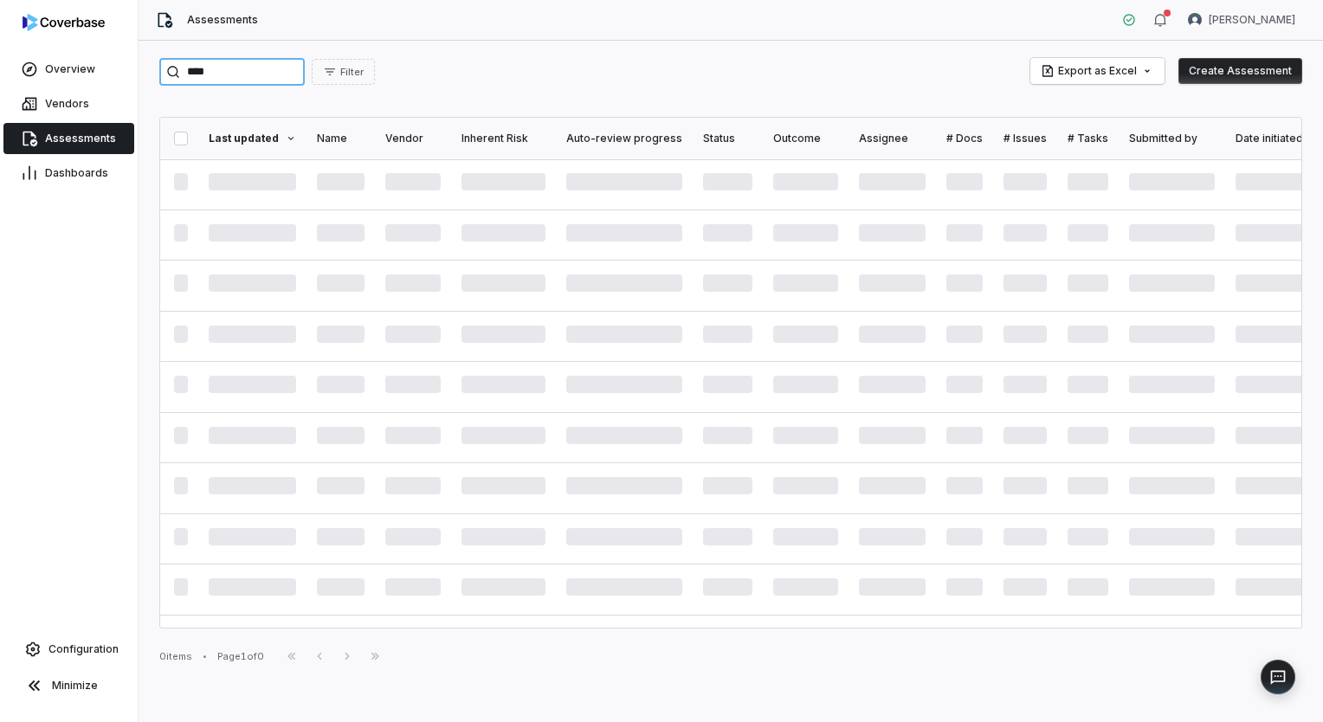
type input "****"
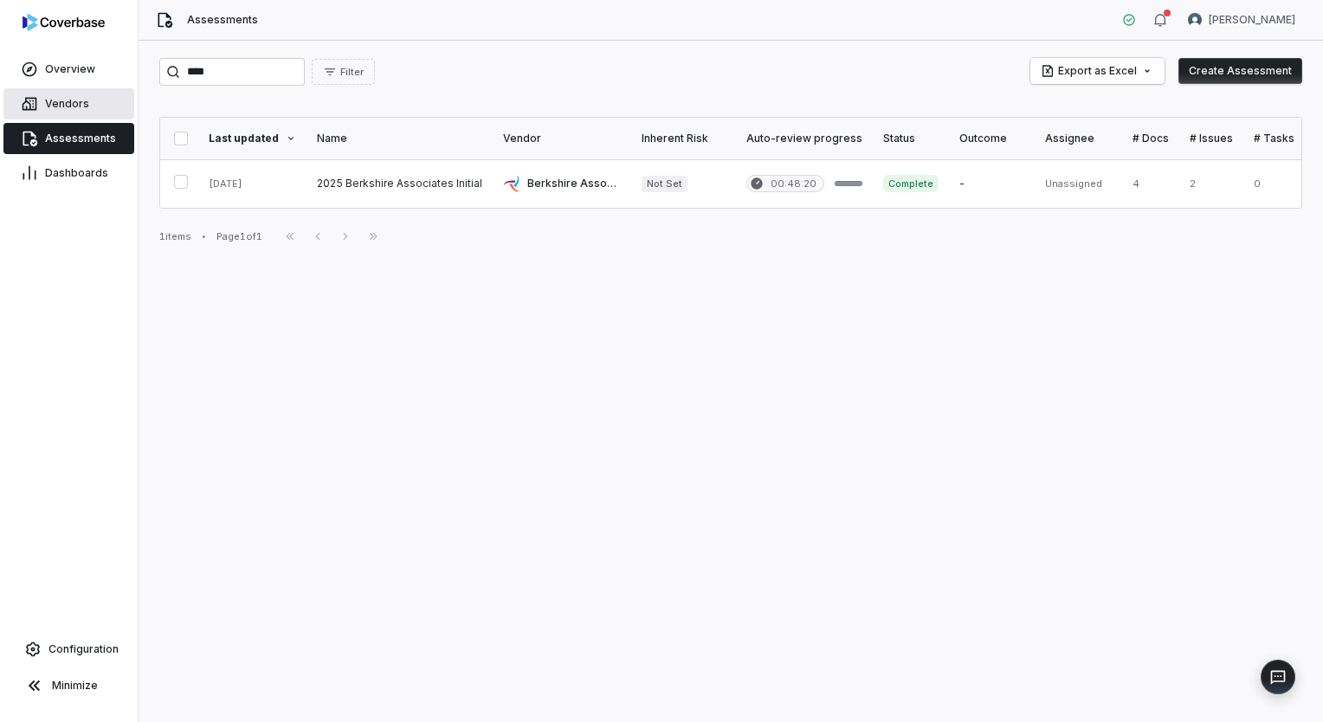
click at [64, 108] on span "Vendors" at bounding box center [67, 104] width 44 height 14
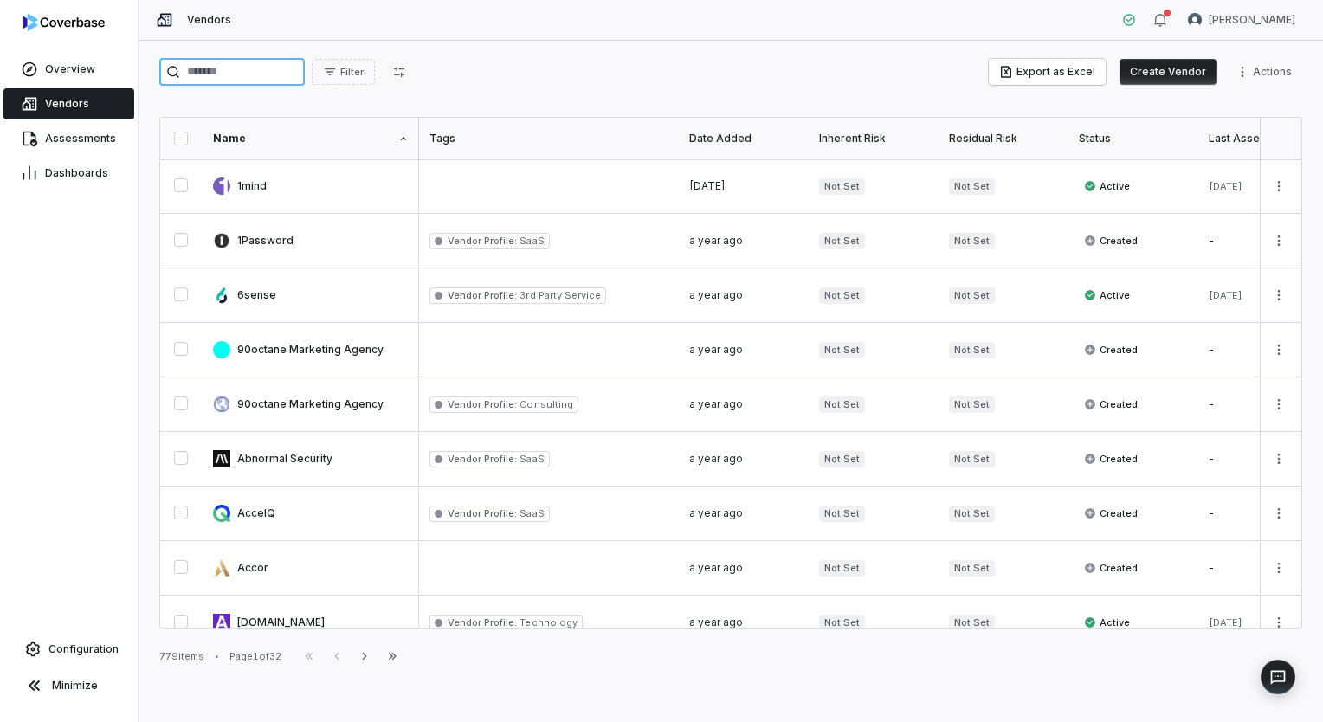
click at [281, 75] on input "search" at bounding box center [231, 72] width 145 height 28
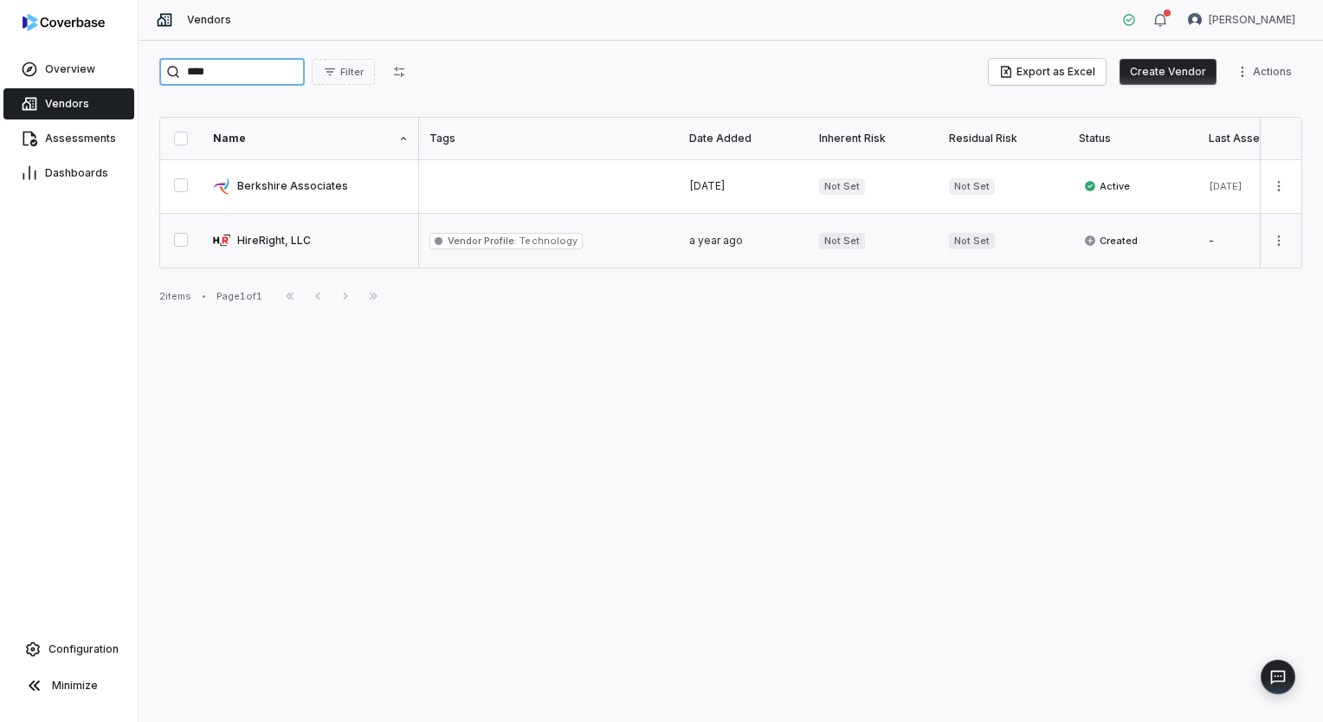
type input "****"
click at [329, 244] on link at bounding box center [311, 241] width 216 height 54
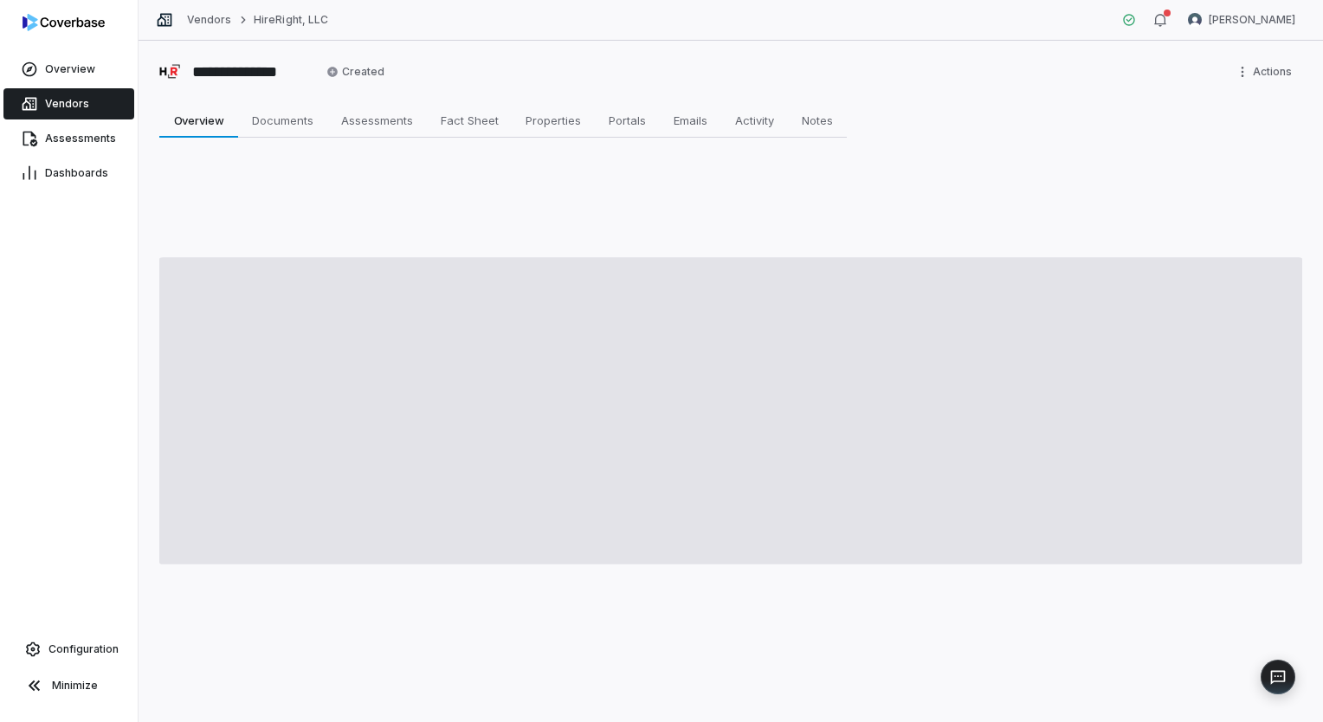
type textarea "*"
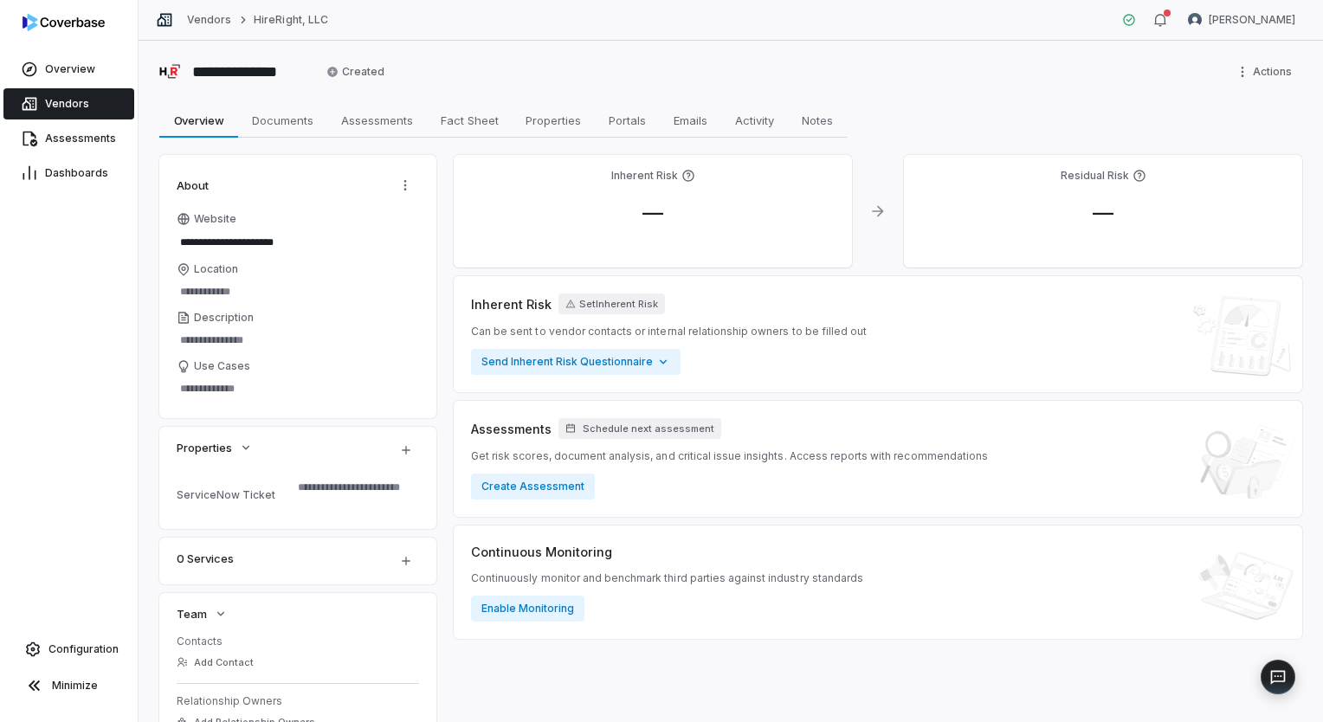
click at [98, 109] on link "Vendors" at bounding box center [68, 103] width 131 height 31
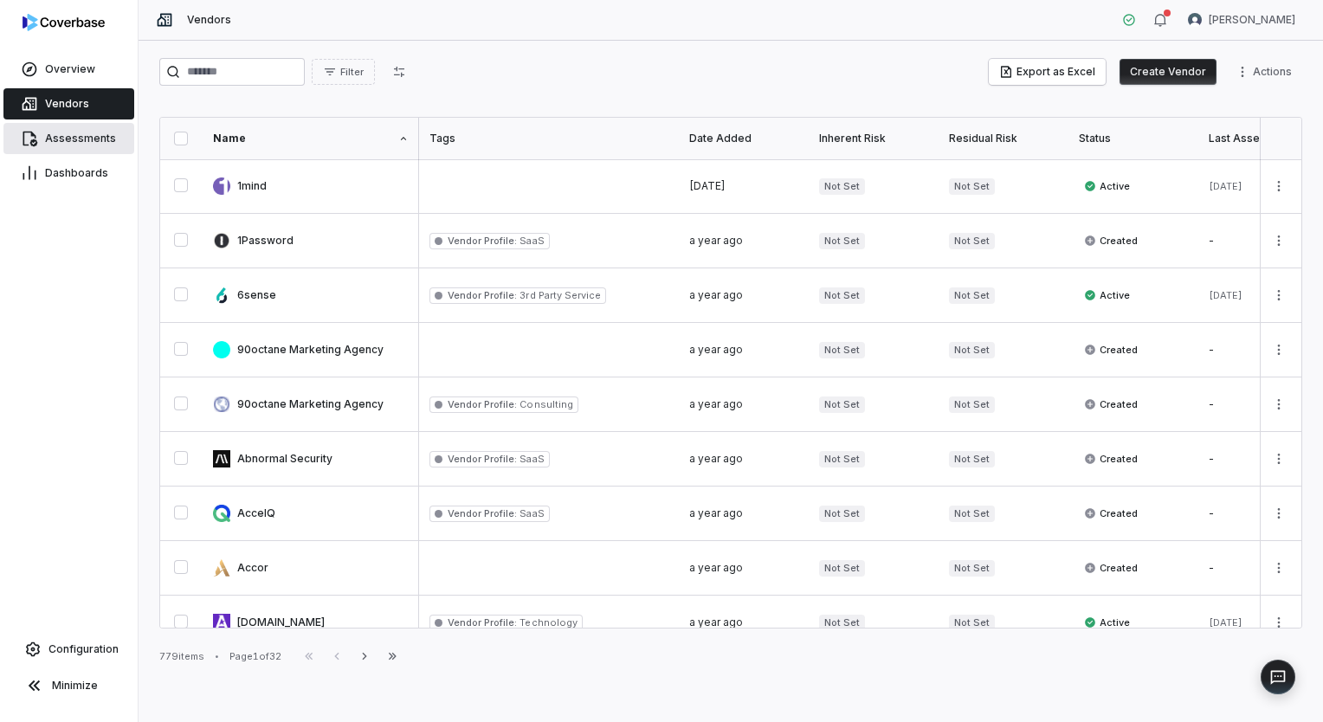
click at [55, 150] on link "Assessments" at bounding box center [68, 138] width 131 height 31
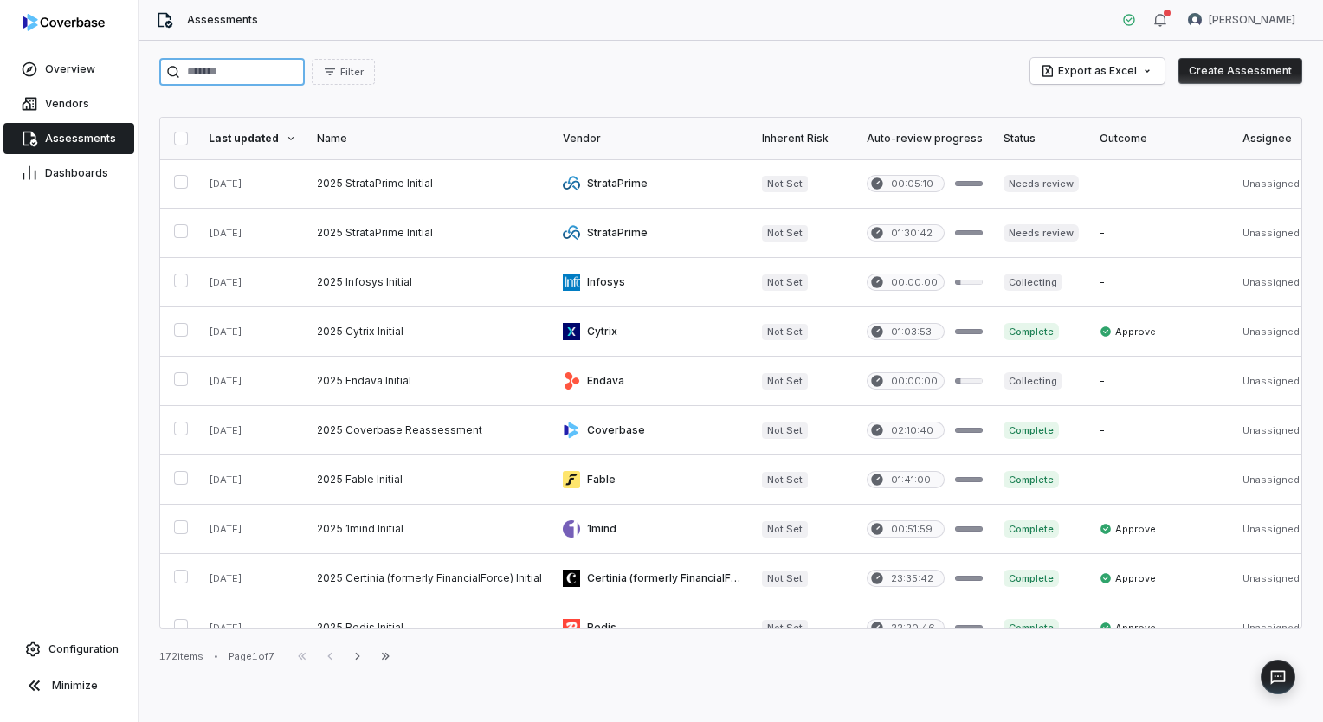
click at [305, 81] on input "search" at bounding box center [231, 72] width 145 height 28
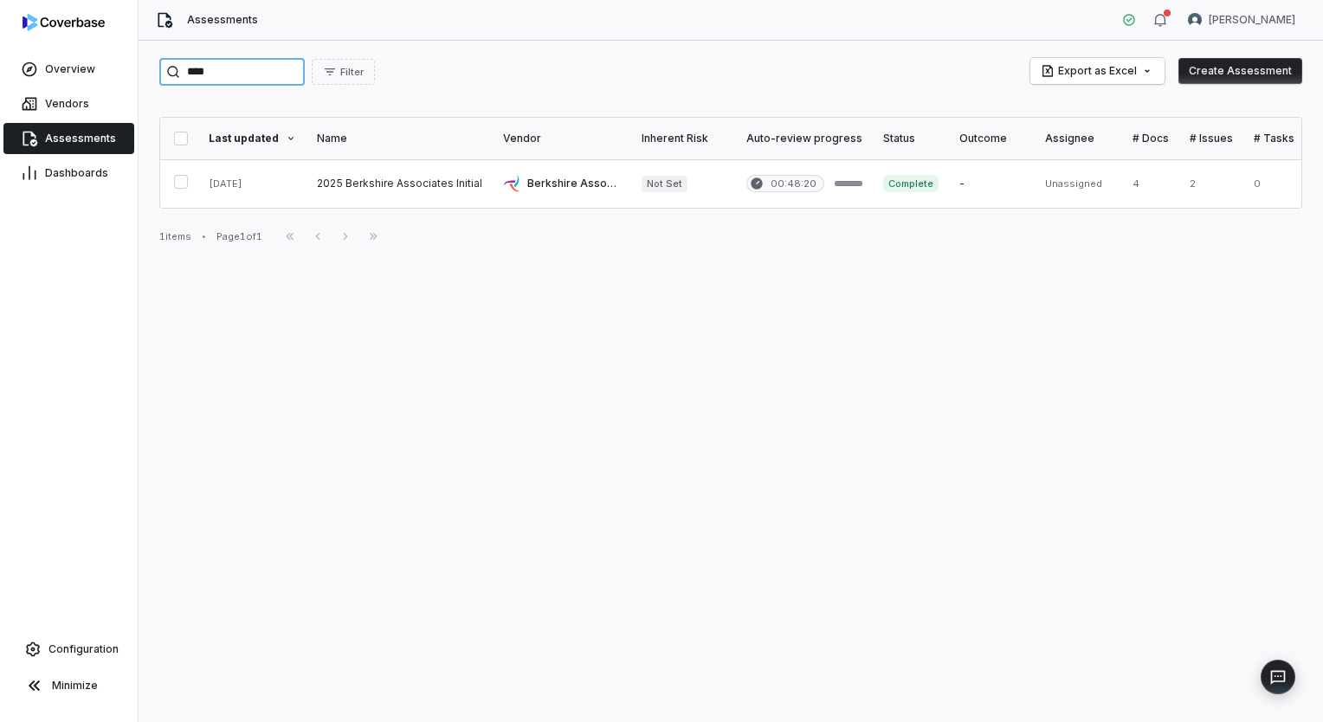
type input "****"
click at [87, 135] on span "Assessments" at bounding box center [80, 139] width 71 height 14
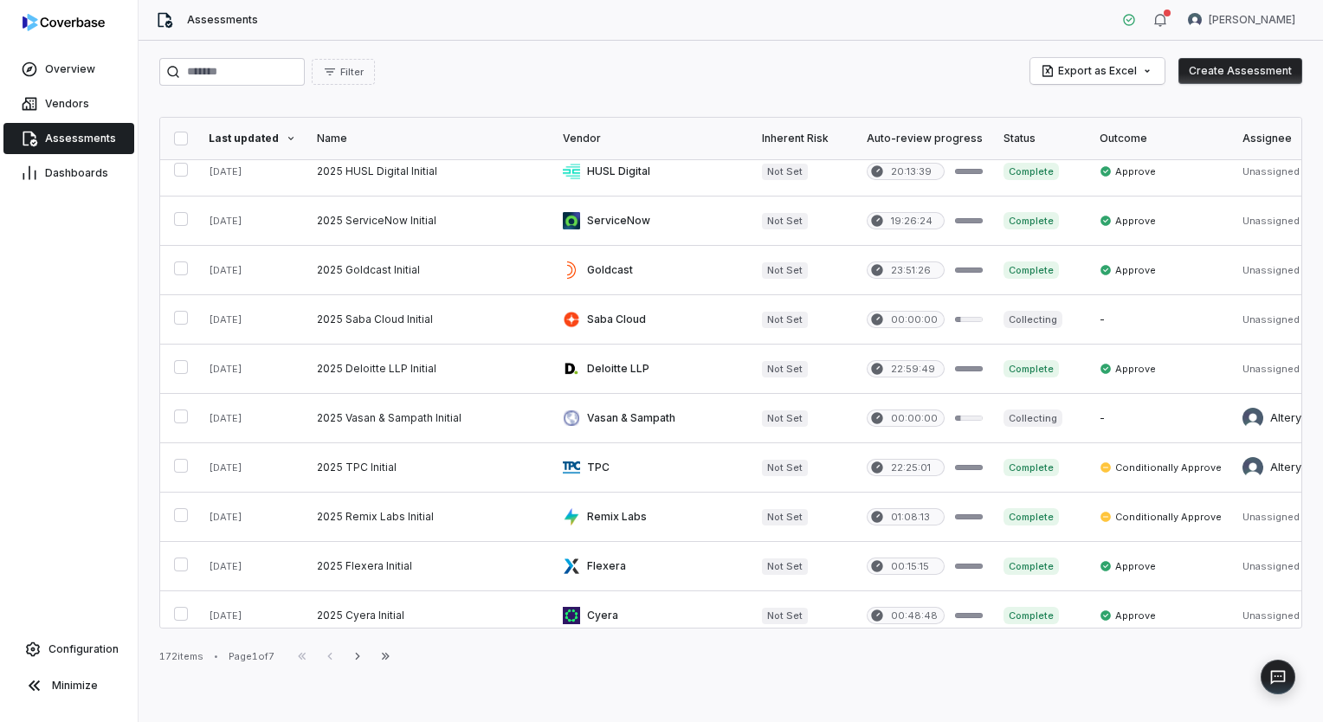
scroll to position [768, 0]
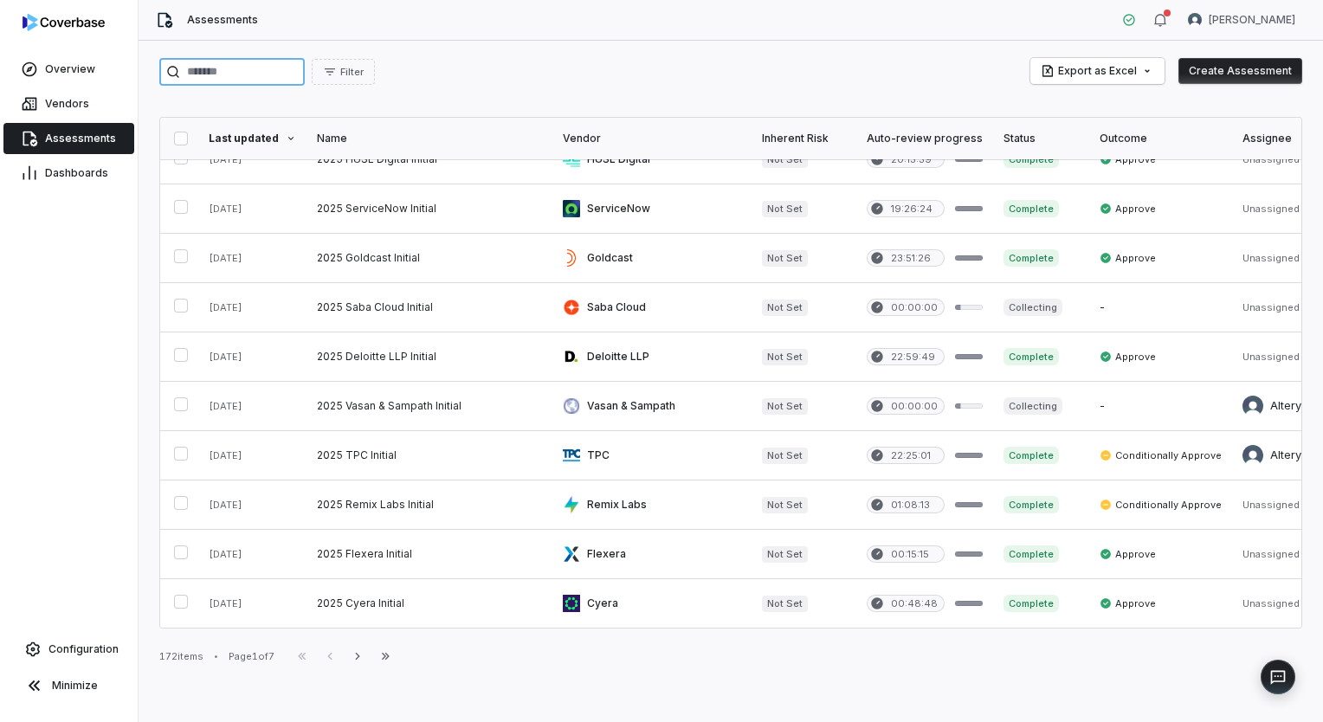
click at [223, 76] on input "search" at bounding box center [231, 72] width 145 height 28
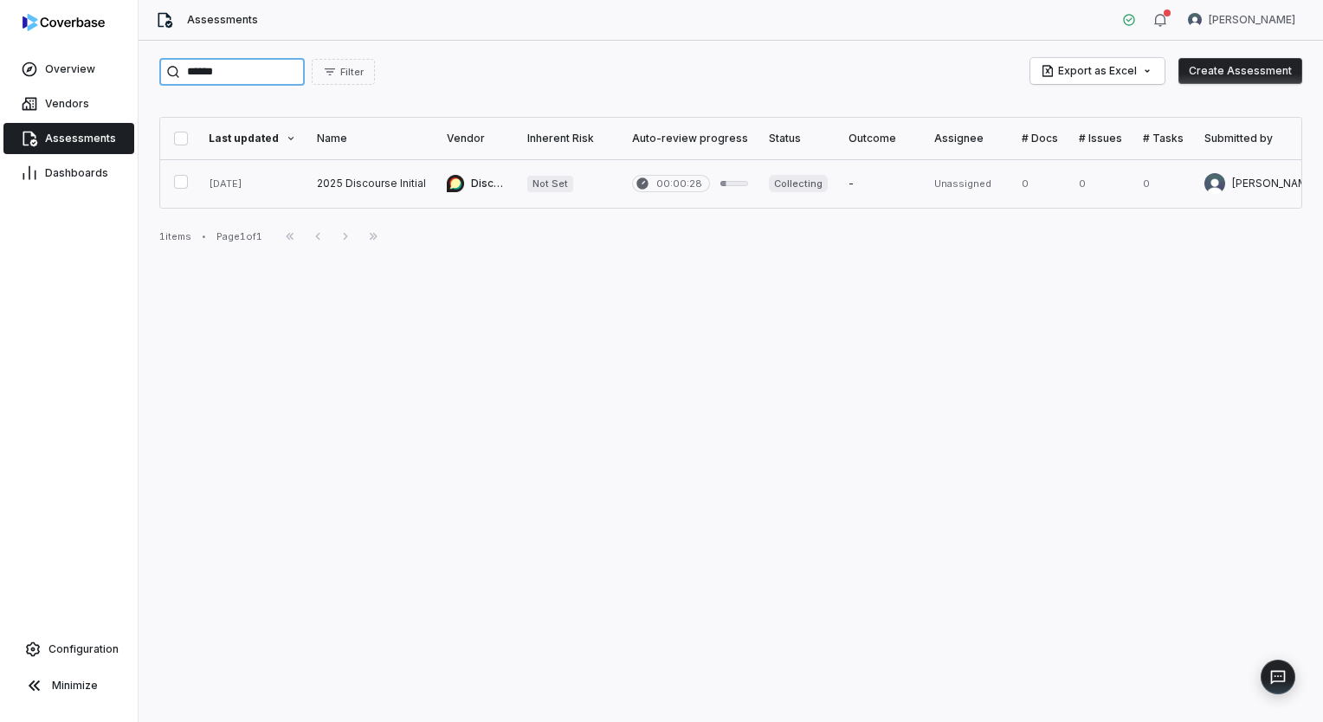
type input "******"
click at [421, 182] on link at bounding box center [371, 183] width 130 height 48
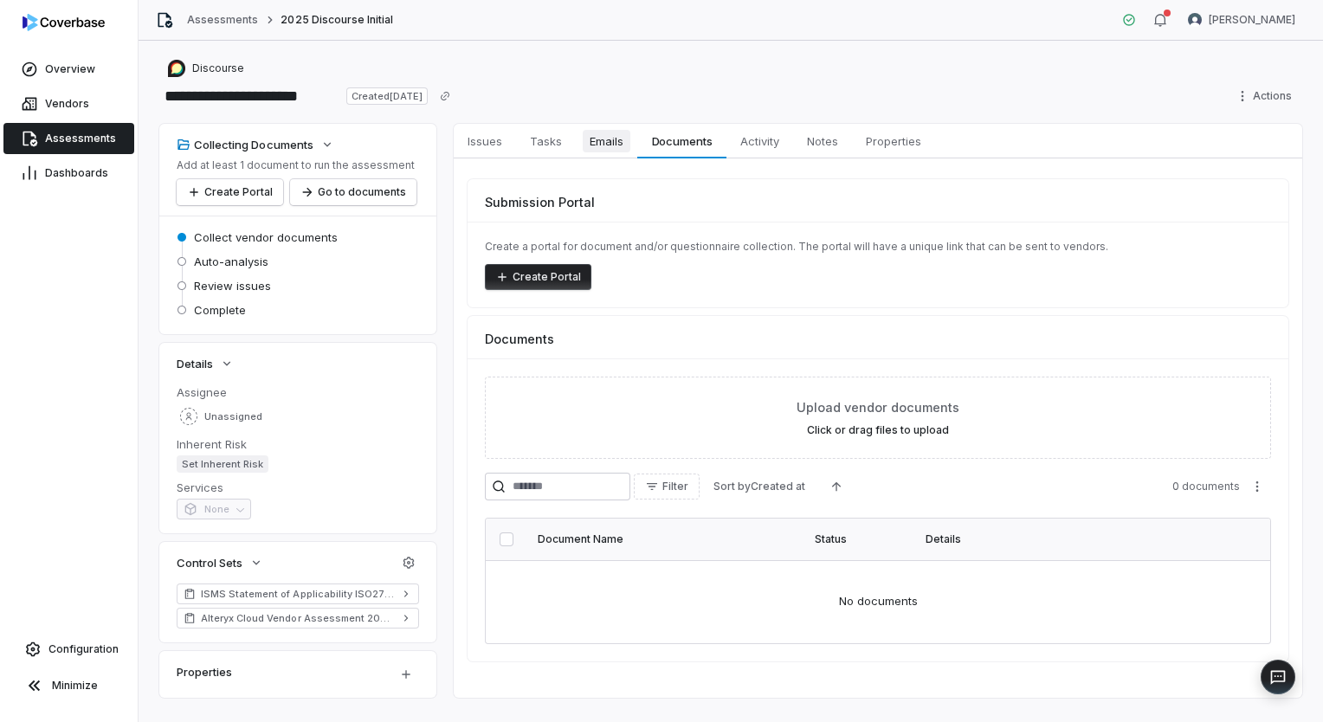
click at [615, 144] on span "Emails" at bounding box center [606, 141] width 48 height 23
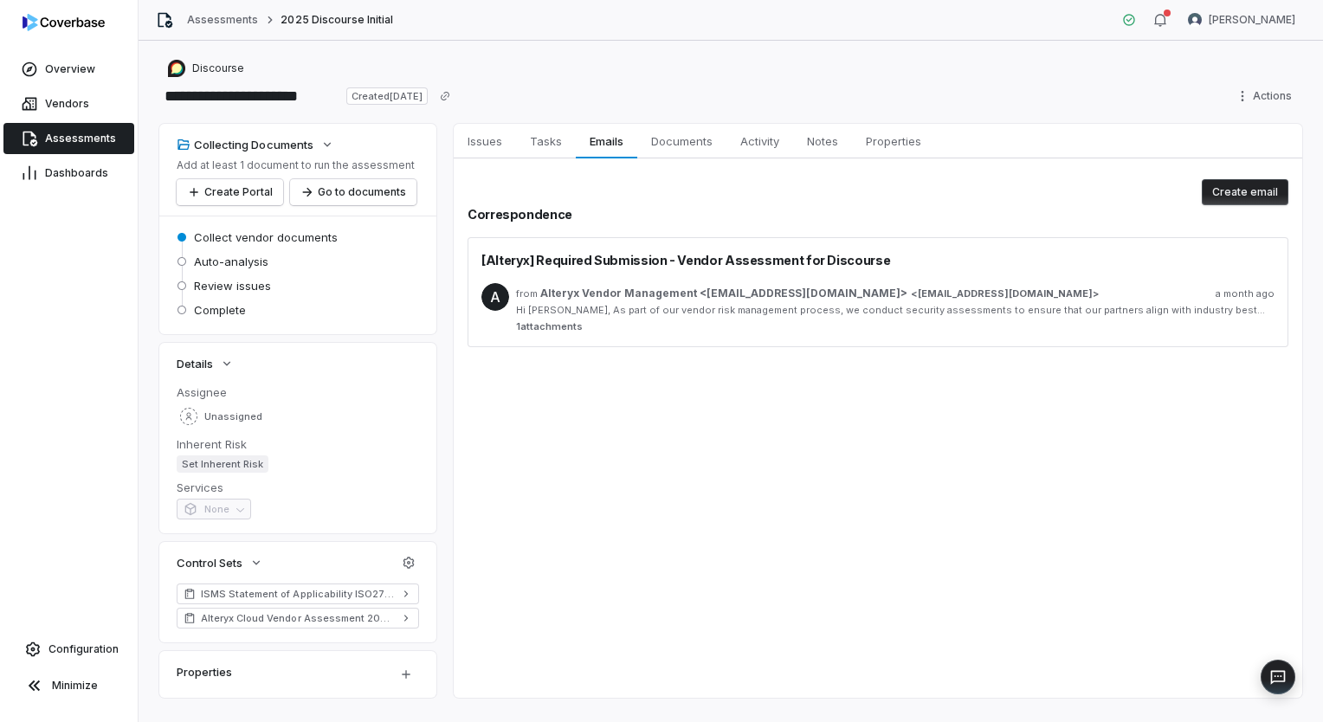
click at [784, 289] on span "Alteryx Vendor Management <[EMAIL_ADDRESS][DOMAIN_NAME]>" at bounding box center [723, 293] width 367 height 14
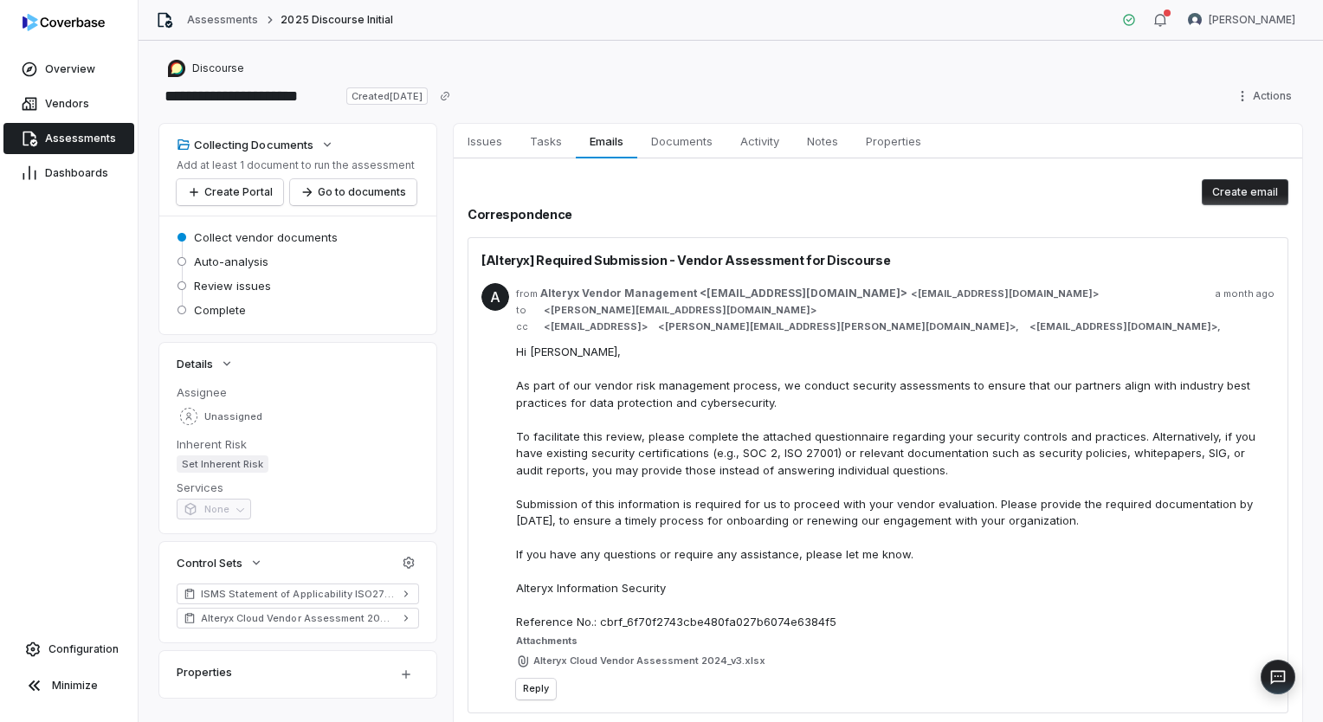
scroll to position [66, 0]
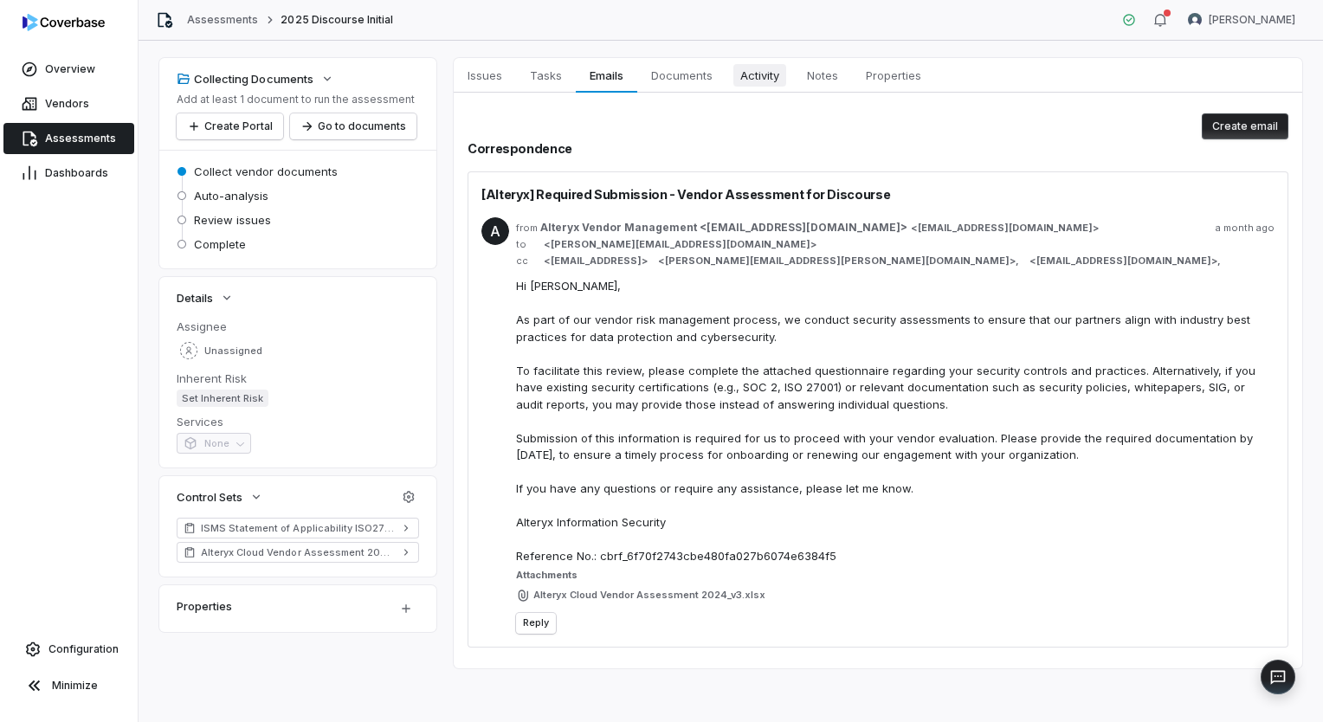
click at [780, 70] on span "Activity" at bounding box center [759, 75] width 53 height 23
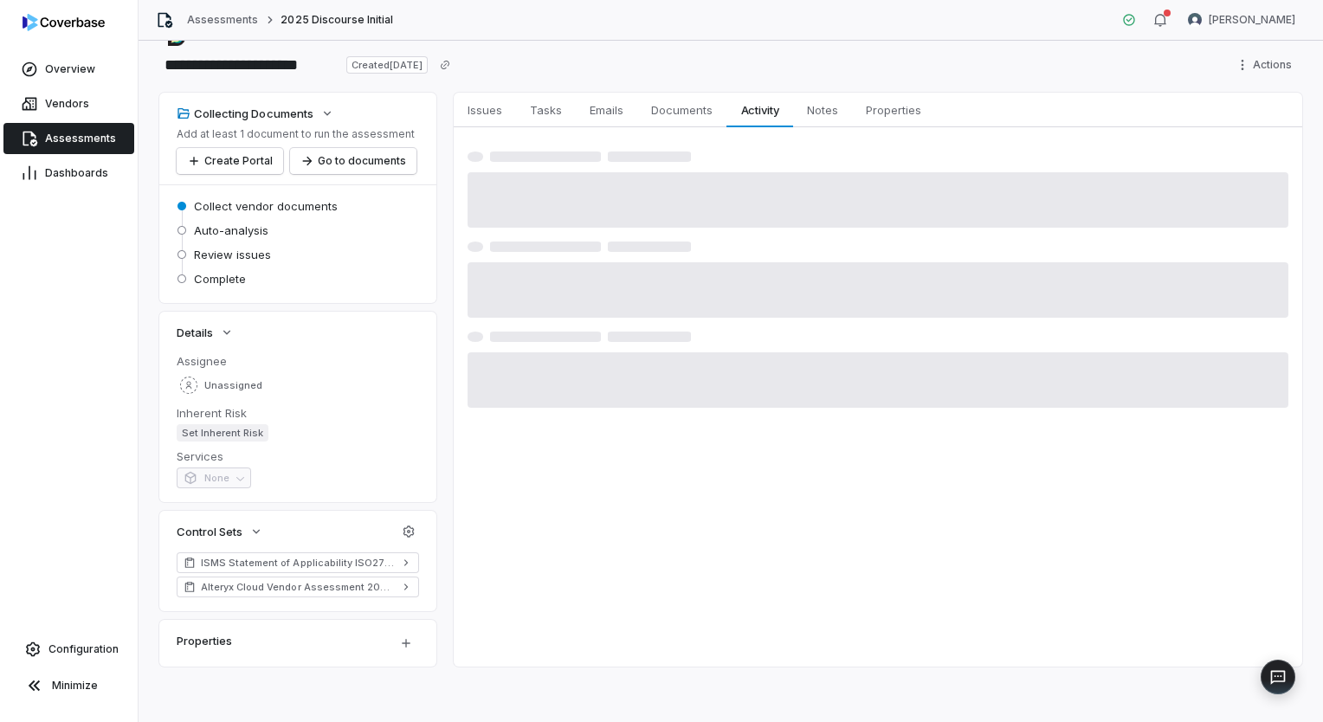
scroll to position [30, 0]
